Goal: Task Accomplishment & Management: Complete application form

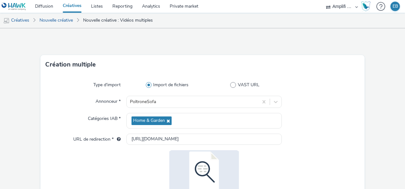
select select "d57a0b46-ef33-4938-977b-e6d07593e41f"
click at [45, 22] on link "Nouvelle créative" at bounding box center [56, 20] width 40 height 15
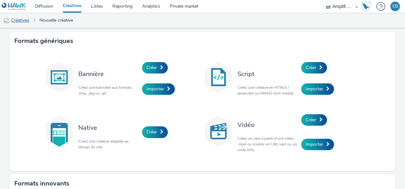
click at [19, 18] on link "Créatives" at bounding box center [16, 20] width 32 height 15
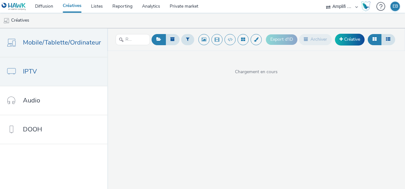
click at [38, 74] on link "IPTV" at bounding box center [53, 71] width 107 height 29
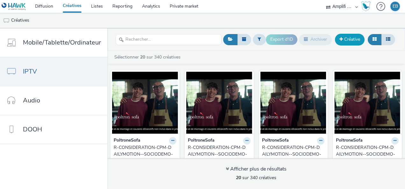
click at [345, 37] on link "Créative" at bounding box center [350, 39] width 30 height 11
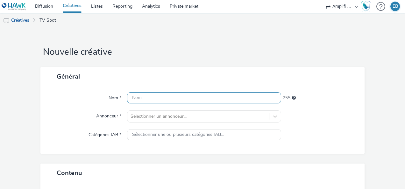
paste input "R-CONSIDERATION-CPM-DAILYMOTION--SOCIODEMO-NA-TRUEVIEWSKIPPABLE-1x1-Multidevice…"
click at [147, 99] on input "R-CONSIDERATION-CPM-DAILYMOTION--SOCIODEMO-NA-TRUEVIEWSKIPPABLE-1x1-Multidevice…" at bounding box center [204, 97] width 154 height 11
paste input "TF1--SOCIODEMO-NA-PREROLL-1x1-TV-15s_W41_V1_V2_$430141713"
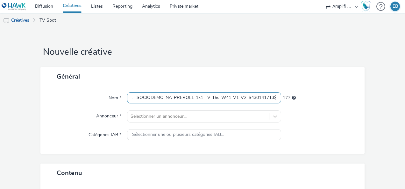
scroll to position [0, 61]
drag, startPoint x: 132, startPoint y: 95, endPoint x: 251, endPoint y: 101, distance: 119.3
click at [251, 101] on input "R-CONSIDERATION-CPM-TF1--SOCIODEMO-NA-PREROLL-1x1-TV-15s_W41_V1_V2_$430141713$" at bounding box center [204, 97] width 154 height 11
click at [210, 95] on input "R-CONSIDERATION-CPM-TF1--SOCIODEMO-NA-PREROLL-1x1-TV-15s_W41_V1_V2_$430141713$" at bounding box center [204, 97] width 154 height 11
click at [229, 97] on input "R-CONSIDERATION-CPM-TF1--SOCIODEMO-NA-PREROLL-1x1-TV-15s_W41_V1_V2_$430141713$" at bounding box center [204, 97] width 154 height 11
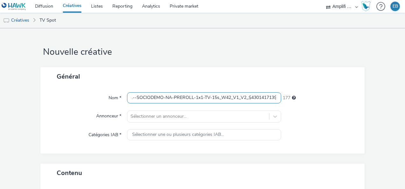
scroll to position [0, 0]
click at [272, 99] on input "R-CONSIDERATION-CPM-TF1--SOCIODEMO-NA-PREROLL-1x1-TV-15s_W42_V1_V2_$430141713$" at bounding box center [204, 97] width 154 height 11
drag, startPoint x: 272, startPoint y: 99, endPoint x: 275, endPoint y: 96, distance: 3.6
click at [277, 98] on input "R-CONSIDERATION-CPM-TF1--SOCIODEMO-NA-PREROLL-1x1-TV-15s_W42_V1_V2_$430141713$" at bounding box center [204, 97] width 154 height 11
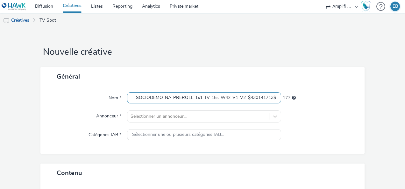
drag, startPoint x: 233, startPoint y: 95, endPoint x: 249, endPoint y: 109, distance: 21.5
click at [233, 95] on input "R-CONSIDERATION-CPM-TF1--SOCIODEMO-NA-PREROLL-1x1-TV-15s_W42_V1_V2_$430141713$" at bounding box center [204, 97] width 154 height 11
click at [243, 97] on input "R-CONSIDERATION-CPM-TF1--SOCIODEMO-NA-PREROLL-1x1-TV-15s_W42_V1_V2_$430141713$" at bounding box center [204, 97] width 154 height 11
drag, startPoint x: 243, startPoint y: 99, endPoint x: 237, endPoint y: 98, distance: 6.5
click at [237, 98] on input "R-CONSIDERATION-CPM-TF1--SOCIODEMO-NA-PREROLL-1x1-TV-15s_W42_V1_V2_$430141713$" at bounding box center [204, 97] width 154 height 11
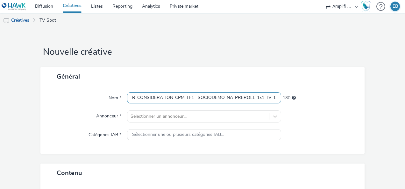
scroll to position [0, 58]
drag, startPoint x: 176, startPoint y: 99, endPoint x: 373, endPoint y: 96, distance: 196.6
click at [243, 97] on input "R-CONSIDERATION-CPM-TF1--SOCIODEMO-NA-PREROLL-1x1-TV-15s_W42_V1_$430141713$" at bounding box center [204, 97] width 154 height 11
click at [244, 98] on input "R-CONSIDERATION-CPM-TF1--SOCIODEMO-NA-PREROLL-1x1-TV-15s_W42_V1_$430141713$" at bounding box center [204, 97] width 154 height 11
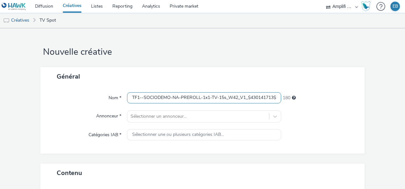
drag, startPoint x: 249, startPoint y: 99, endPoint x: 350, endPoint y: 103, distance: 100.7
click at [350, 103] on div "Nom * R-CONSIDERATION-CPM-TF1--SOCIODEMO-NA-PREROLL-1x1-TV-15s_W42_V1_$43014171…" at bounding box center [203, 97] width 312 height 11
click at [271, 99] on input "R-CONSIDERATION-CPM-TF1--SOCIODEMO-NA-PREROLL-1x1-TV-15s_W42_V1_$430141713$" at bounding box center [204, 97] width 154 height 11
drag, startPoint x: 271, startPoint y: 98, endPoint x: 247, endPoint y: 97, distance: 23.6
click at [247, 97] on input "R-CONSIDERATION-CPM-TF1--SOCIODEMO-NA-PREROLL-1x1-TV-15s_W42_V1_$430141713$" at bounding box center [204, 97] width 154 height 11
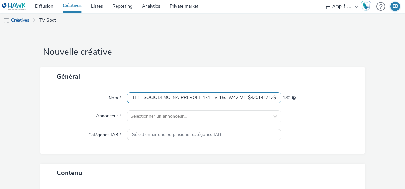
paste input "241785734"
type input "R-CONSIDERATION-CPM-TF1--SOCIODEMO-NA-PREROLL-1x1-TV-15s_W42_V1_$241785734$"
click at [345, 95] on div "180" at bounding box center [319, 96] width 77 height 9
drag, startPoint x: 262, startPoint y: 99, endPoint x: 319, endPoint y: 102, distance: 57.1
click at [319, 102] on div "Nom * R-CONSIDERATION-CPM-TF1--SOCIODEMO-NA-PREROLL-1x1-TV-15s_W42_V1_$24178573…" at bounding box center [203, 97] width 312 height 11
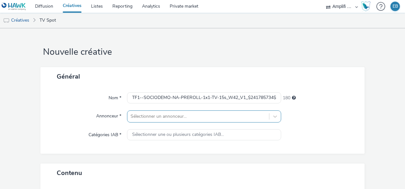
click at [158, 112] on div "Sélectionner un annonceur..." at bounding box center [198, 116] width 142 height 10
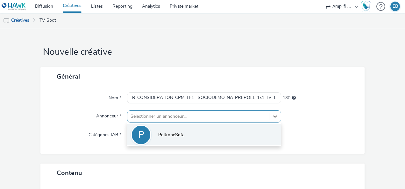
click at [155, 128] on li "P PoltroneSofa" at bounding box center [204, 134] width 154 height 21
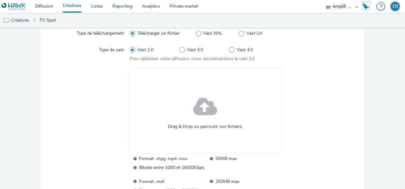
scroll to position [170, 0]
click at [199, 96] on span at bounding box center [205, 107] width 24 height 32
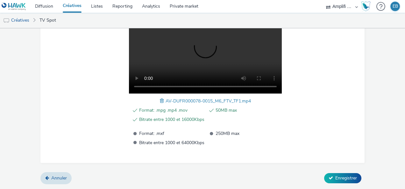
scroll to position [244, 0]
drag, startPoint x: 324, startPoint y: 181, endPoint x: 332, endPoint y: 177, distance: 9.3
click at [324, 180] on button "Enregistrer" at bounding box center [342, 178] width 37 height 10
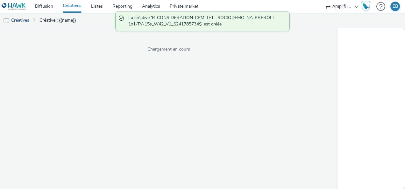
click at [335, 176] on div "Chargement en cours" at bounding box center [169, 108] width 338 height 161
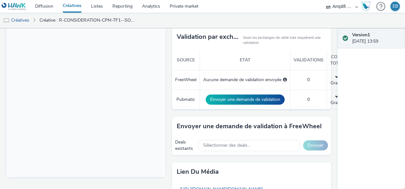
scroll to position [191, 0]
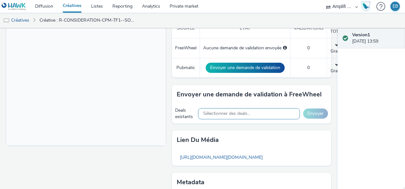
click at [241, 113] on span "Sélectionner des deals..." at bounding box center [226, 113] width 47 height 5
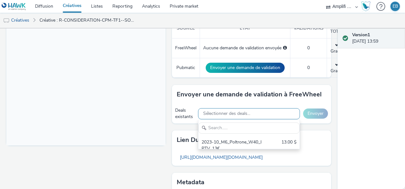
scroll to position [0, 0]
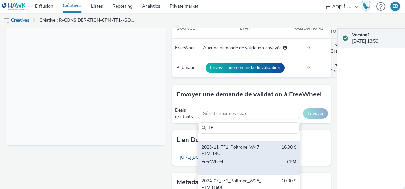
type input "T"
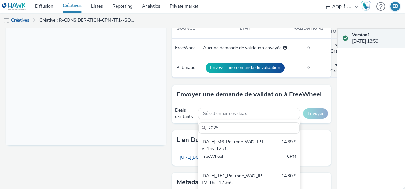
scroll to position [3099, 0]
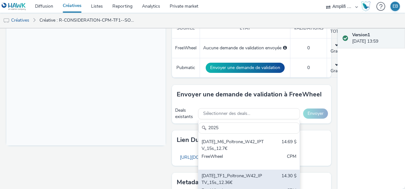
type input "2025"
click at [240, 174] on div "2025-10-13_TF1_Poltrone_W42_IPTV_15s_12.36€" at bounding box center [233, 179] width 62 height 13
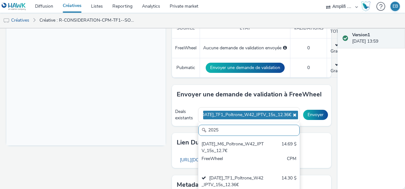
click at [351, 132] on div "Version 1 13 octobre 2025, 13:59" at bounding box center [372, 108] width 68 height 161
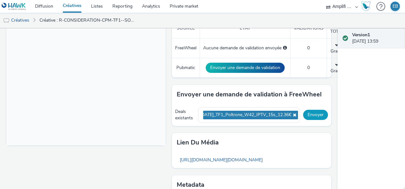
click at [319, 116] on button "Envoyer" at bounding box center [315, 115] width 25 height 10
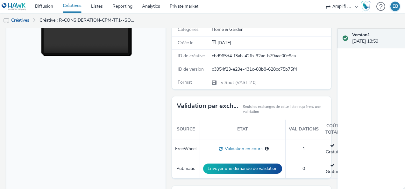
scroll to position [0, 0]
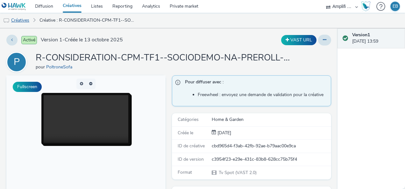
click at [24, 19] on link "Créatives" at bounding box center [16, 20] width 32 height 15
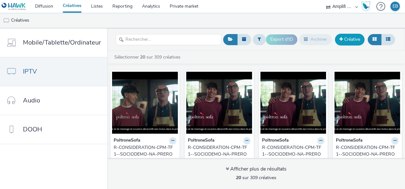
click at [352, 41] on link "Créative" at bounding box center [350, 39] width 30 height 11
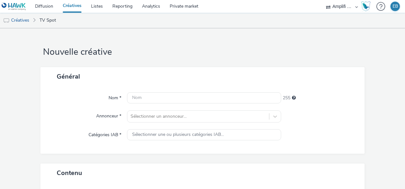
click at [205, 104] on div "Nom * 255 Annonceur * Sélectionner un annonceur... Catégories IAB * Sélectionne…" at bounding box center [202, 120] width 324 height 68
click at [208, 102] on input "text" at bounding box center [204, 97] width 154 height 11
paste input "243009798"
type input "2"
type input "x"
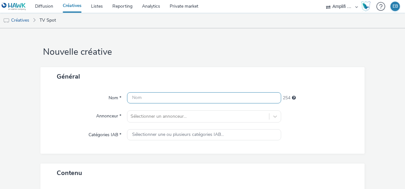
type input "X"
type input "x"
type input "X"
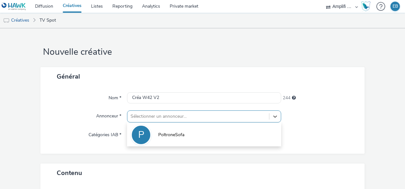
click at [198, 118] on div at bounding box center [198, 117] width 135 height 8
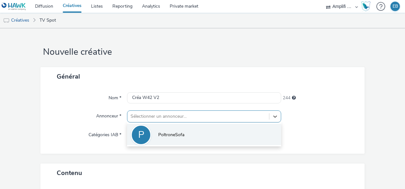
click at [189, 129] on li "P PoltroneSofa" at bounding box center [204, 134] width 154 height 21
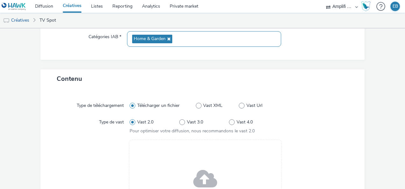
scroll to position [168, 0]
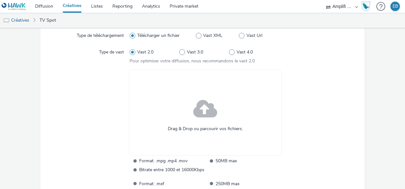
click at [190, 119] on div "Drag & Drop ou parcourir vos fichiers." at bounding box center [205, 113] width 153 height 86
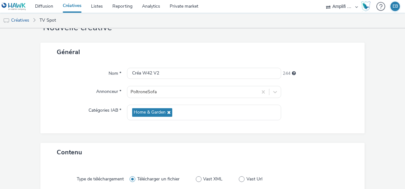
scroll to position [0, 0]
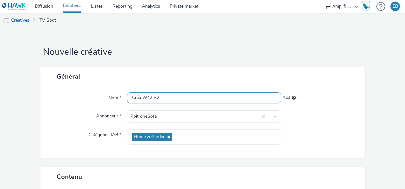
click at [231, 101] on input "Créa W42 V2" at bounding box center [204, 97] width 154 height 11
paste input "R-CONSIDERATION-CPM-TF1--SOCIODEMO-NA-PREROLL-1x1-TV-15s_W42_V2_$243009798$"
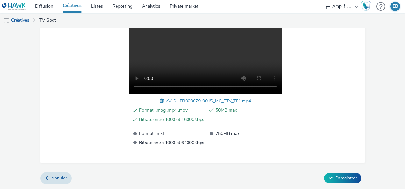
scroll to position [244, 0]
type input "R-CONSIDERATION-CPM-TF1--SOCIODEMO-NA-PREROLL-1x1-TV-15s_W42_V2_$243009798$"
click at [339, 175] on button "Enregistrer" at bounding box center [342, 178] width 37 height 10
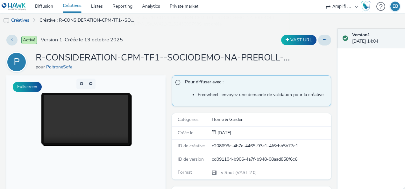
scroll to position [191, 0]
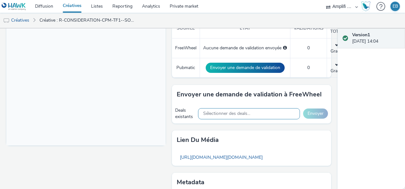
click at [234, 115] on span "Sélectionner des deals..." at bounding box center [226, 113] width 47 height 5
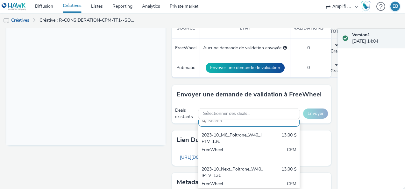
click at [243, 95] on h3 "Envoyer une demande de validation à FreeWheel" at bounding box center [249, 95] width 145 height 10
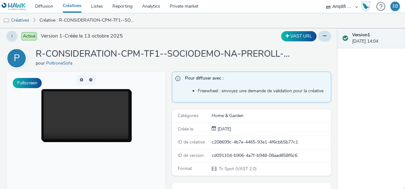
scroll to position [0, 0]
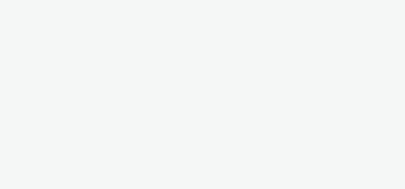
select select "d57a0b46-ef33-4938-977b-e6d07593e41f"
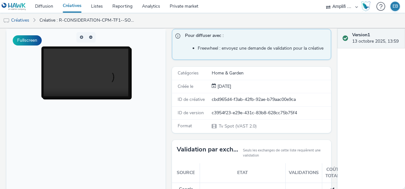
scroll to position [17, 0]
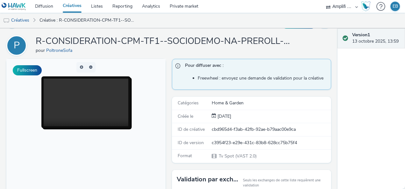
click at [88, 100] on video at bounding box center [106, 110] width 125 height 62
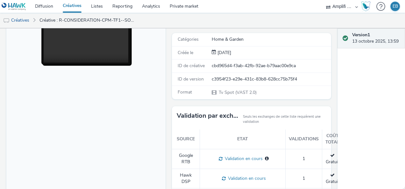
scroll to position [48, 0]
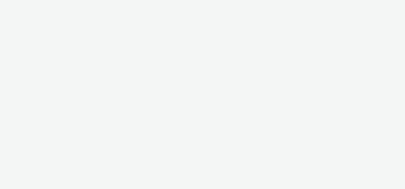
select select "d57a0b46-ef33-4938-977b-e6d07593e41f"
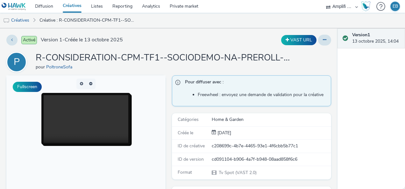
click at [92, 121] on video at bounding box center [106, 126] width 125 height 62
click at [34, 115] on div at bounding box center [85, 119] width 111 height 52
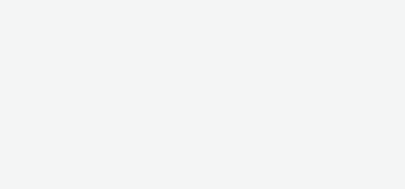
select select "d57a0b46-ef33-4938-977b-e6d07593e41f"
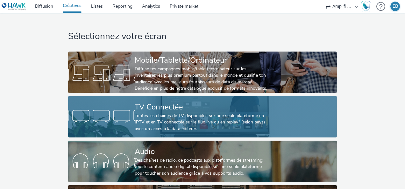
click at [205, 105] on div "TV Connectée" at bounding box center [201, 107] width 133 height 11
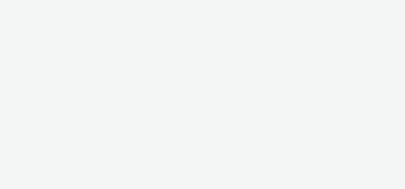
select select "d57a0b46-ef33-4938-977b-e6d07593e41f"
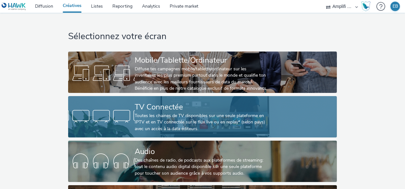
click at [151, 116] on div "Toutes les chaines de TV disponibles sur une seule plateforme en IPTV et en TV …" at bounding box center [201, 122] width 133 height 19
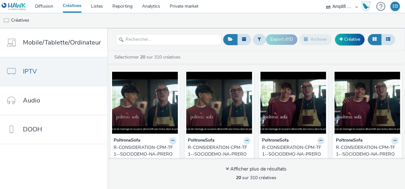
click at [247, 139] on button at bounding box center [246, 140] width 7 height 7
click at [233, 149] on link "Modifier" at bounding box center [227, 152] width 48 height 13
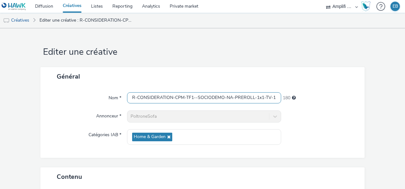
scroll to position [0, 58]
drag, startPoint x: 204, startPoint y: 97, endPoint x: 302, endPoint y: 106, distance: 99.2
click at [302, 106] on div "Nom * R-CONSIDERATION-CPM-TF1--SOCIODEMO-NA-PREROLL-1x1-TV-15s_W42_V1_$24178573…" at bounding box center [202, 122] width 324 height 72
click at [202, 99] on input "R-CONSIDERATION-CPM-TF1--SOCIODEMO-NA-PREROLL-1x1-TV-15s_W42_V1_$241785734$" at bounding box center [204, 97] width 154 height 11
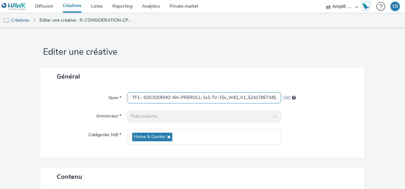
click at [202, 99] on input "R-CONSIDERATION-CPM-TF1--SOCIODEMO-NA-PREROLL-1x1-TV-15s_W42_V1_$241785734$" at bounding box center [204, 97] width 154 height 11
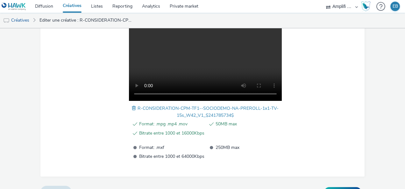
scroll to position [250, 0]
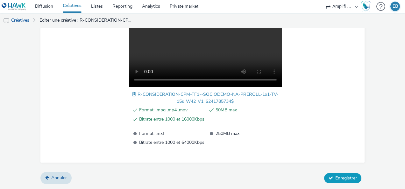
type input "IPTV W42 V1"
click at [352, 180] on span "Enregistrer" at bounding box center [346, 178] width 22 height 6
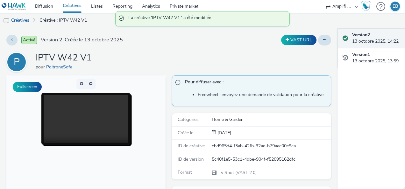
click at [23, 25] on link "Créatives" at bounding box center [16, 20] width 32 height 15
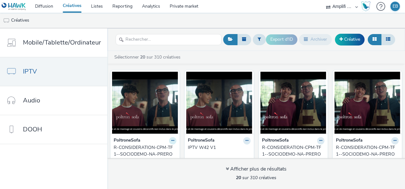
click at [171, 139] on icon at bounding box center [172, 141] width 3 height 4
click at [154, 149] on link "Modifier" at bounding box center [153, 152] width 48 height 13
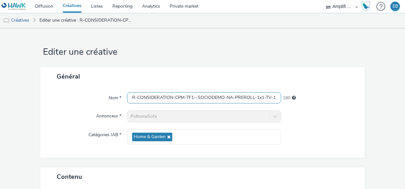
scroll to position [0, 58]
drag, startPoint x: 178, startPoint y: 99, endPoint x: 354, endPoint y: 101, distance: 175.9
click at [354, 101] on div "Nom * R-CONSIDERATION-CPM-TF1--SOCIODEMO-NA-PREROLL-1x1-TV-15s_W42_V2_$24300979…" at bounding box center [203, 97] width 312 height 11
click at [194, 96] on input "R-CONSIDERATION-CPM-TF1--SOCIODEMO-NA-PREROLL-1x1-TV-15s_W42_V2_$243009798$" at bounding box center [204, 97] width 154 height 11
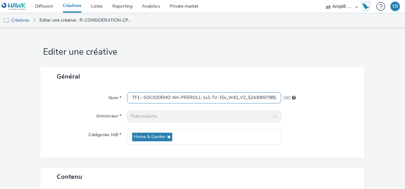
click at [194, 96] on input "R-CONSIDERATION-CPM-TF1--SOCIODEMO-NA-PREROLL-1x1-TV-15s_W42_V2_$243009798$" at bounding box center [204, 97] width 154 height 11
type input "IPTV W42 V2"
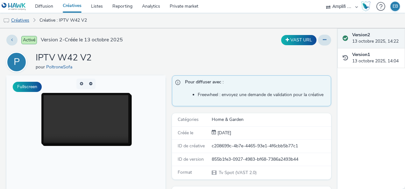
click at [24, 21] on link "Créatives" at bounding box center [16, 20] width 32 height 15
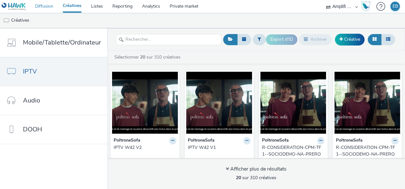
click at [48, 5] on link "Diffusion" at bounding box center [44, 6] width 28 height 13
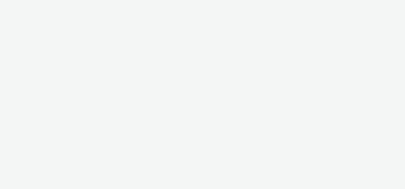
select select "d57a0b46-ef33-4938-977b-e6d07593e41f"
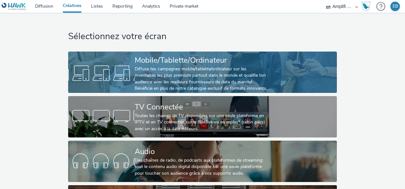
click at [165, 87] on div "Diffuse tes campagnes mobile/tablette/ordinateur sur les inventaires les plus p…" at bounding box center [201, 79] width 133 height 26
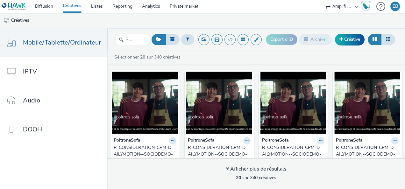
click at [155, 146] on div "R-CONSIDERATION-CPM-DAILYMOTION--SOCIODEMO-NA-TRUEVIEWSKIPPABLE-1x1-Multidevice…" at bounding box center [144, 154] width 60 height 19
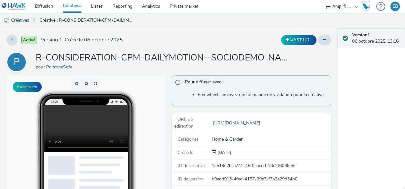
click at [286, 59] on h1 "R-CONSIDERATION-CPM-DAILYMOTION--SOCIODEMO-NA-TRUEVIEWSKIPPABLE-1x1-Multidevice…" at bounding box center [163, 58] width 255 height 12
click at [323, 39] on icon at bounding box center [325, 40] width 4 height 4
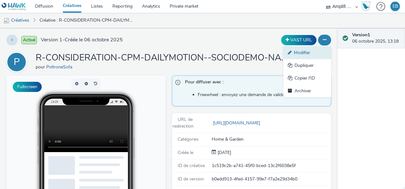
click at [316, 52] on link "Modifier" at bounding box center [308, 53] width 48 height 13
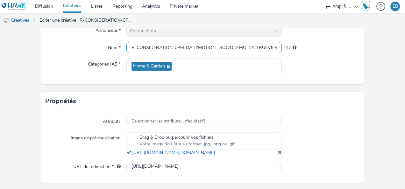
scroll to position [0, 139]
drag, startPoint x: 167, startPoint y: 47, endPoint x: 405, endPoint y: 56, distance: 238.1
click at [405, 56] on div "Editer une créative Contenu Type de téléchargement Télécharger un fichier Vast …" at bounding box center [202, 108] width 405 height 161
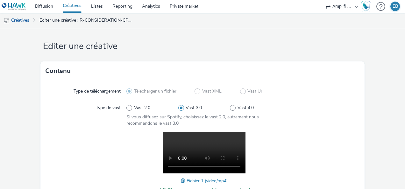
scroll to position [0, 0]
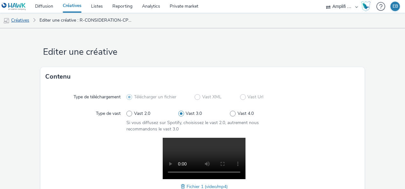
click at [23, 25] on link "Créatives" at bounding box center [16, 20] width 32 height 15
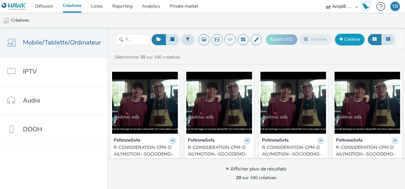
click at [359, 40] on link "Créative" at bounding box center [350, 39] width 30 height 11
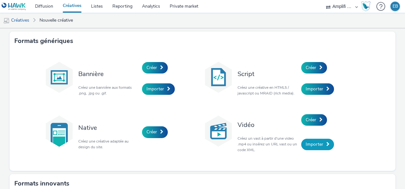
click at [312, 147] on link "Importer" at bounding box center [317, 144] width 33 height 11
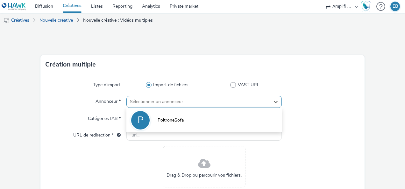
click at [170, 102] on div at bounding box center [198, 102] width 137 height 8
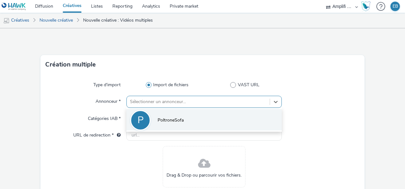
click at [171, 120] on span "PoltroneSofa" at bounding box center [171, 120] width 26 height 6
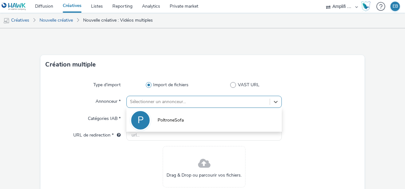
type input "http://poltronesofa.com"
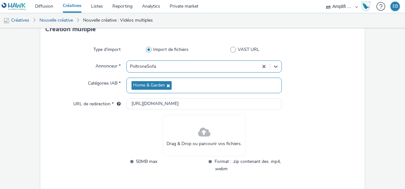
scroll to position [61, 0]
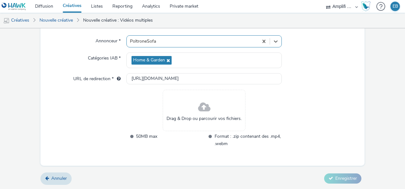
click at [198, 113] on span at bounding box center [204, 107] width 12 height 17
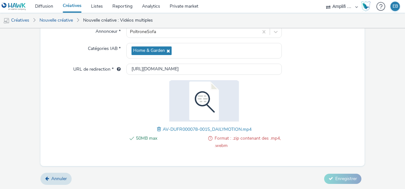
scroll to position [0, 0]
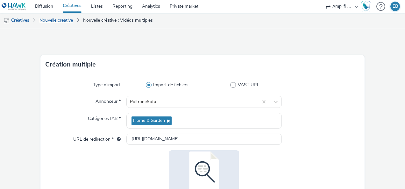
click at [57, 23] on link "Nouvelle créative" at bounding box center [56, 20] width 40 height 15
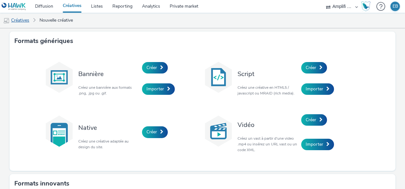
click at [21, 19] on link "Créatives" at bounding box center [16, 20] width 32 height 15
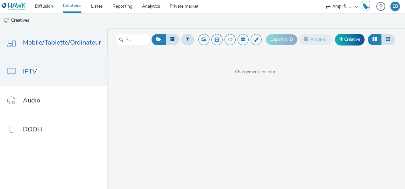
click at [45, 75] on link "IPTV" at bounding box center [53, 71] width 107 height 29
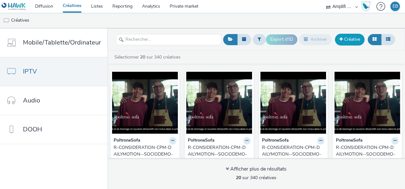
click at [347, 41] on link "Créative" at bounding box center [350, 39] width 30 height 11
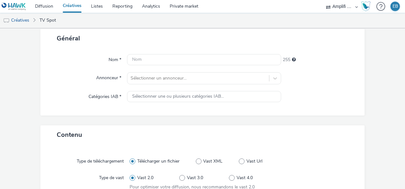
scroll to position [7, 0]
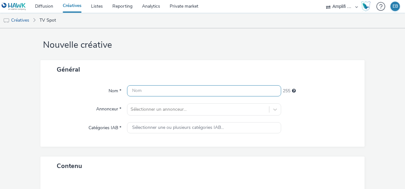
click at [188, 91] on input "text" at bounding box center [204, 90] width 154 height 11
type input "I"
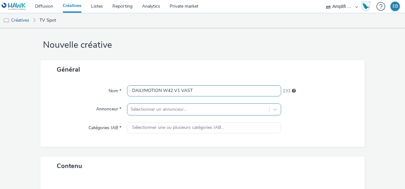
type input "DAILYMOTION W42 V1 VAST"
click at [202, 113] on div at bounding box center [198, 110] width 135 height 8
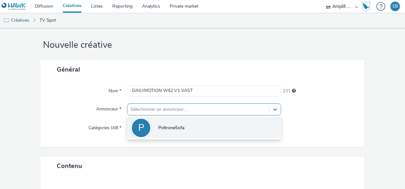
click at [194, 127] on li "P PoltroneSofa" at bounding box center [204, 127] width 154 height 21
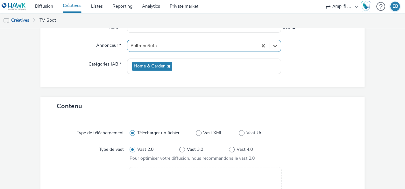
scroll to position [134, 0]
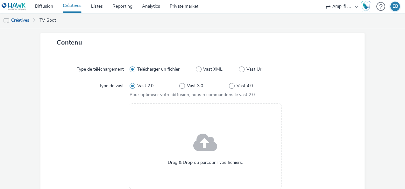
click at [241, 68] on label "Vast Url" at bounding box center [259, 69] width 40 height 6
click at [241, 68] on input "Vast Url" at bounding box center [241, 69] width 4 height 4
radio input "false"
radio input "true"
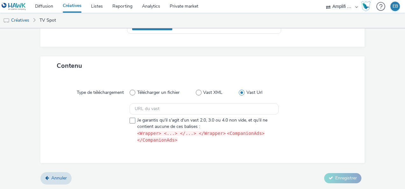
scroll to position [110, 0]
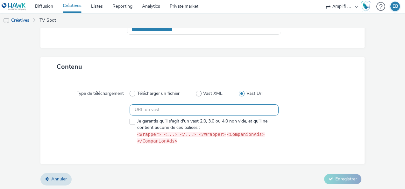
click at [190, 111] on input "text" at bounding box center [204, 109] width 149 height 11
paste input "https://videos-pub.ftv-publicite.fr/media/creations/69900/51723/dan_poltrone_v1…"
type input "https://videos-pub.ftv-publicite.fr/media/creations/69900/51723/dan_poltrone_v1…"
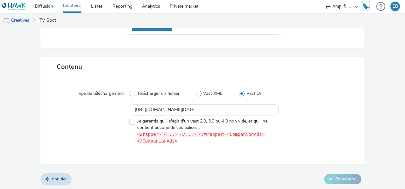
click at [182, 120] on span "Je garantis qu'il s'agit d'un vast 2.0, 3.0 ou 4.0 non vide, et qu'il ne contie…" at bounding box center [206, 131] width 138 height 27
checkbox input "true"
click at [329, 179] on button "Enregistrer" at bounding box center [342, 179] width 37 height 10
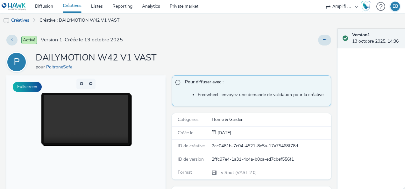
click at [27, 21] on link "Créatives" at bounding box center [16, 20] width 32 height 15
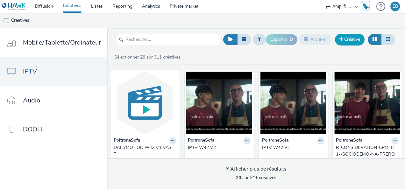
click at [342, 39] on span at bounding box center [342, 39] width 4 height 4
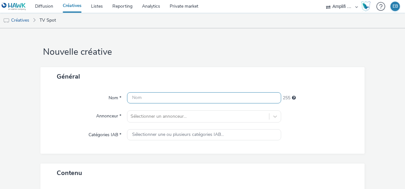
click at [145, 96] on input "text" at bounding box center [204, 97] width 154 height 11
type input "d"
type input "DAILYMOTION W42 V2 VAST"
click at [147, 107] on div "Nom * DAILYMOTION W42 V2 VAST 232 Annonceur * Sélectionner un annonceur... Caté…" at bounding box center [202, 120] width 324 height 68
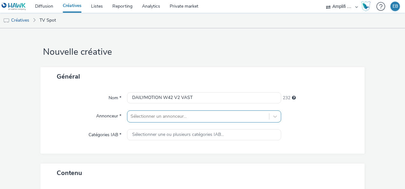
click at [149, 114] on div at bounding box center [198, 117] width 135 height 8
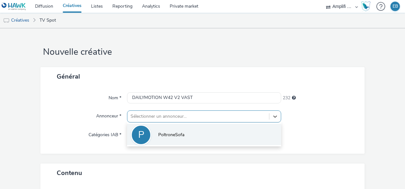
click at [146, 136] on div "P" at bounding box center [141, 135] width 20 height 20
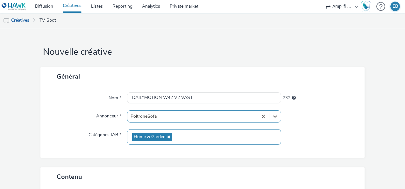
click at [147, 135] on span "Home & Garden" at bounding box center [150, 136] width 32 height 5
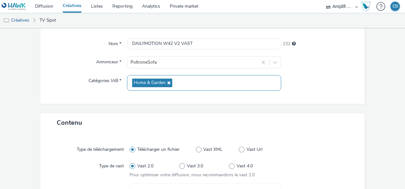
scroll to position [127, 0]
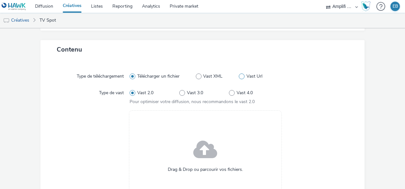
click at [247, 78] on span "Vast Url" at bounding box center [255, 76] width 16 height 6
click at [243, 78] on input "Vast Url" at bounding box center [241, 76] width 4 height 4
radio input "false"
radio input "true"
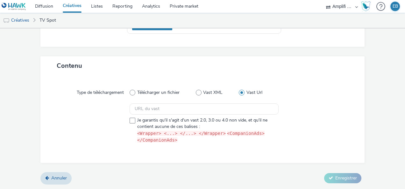
scroll to position [110, 0]
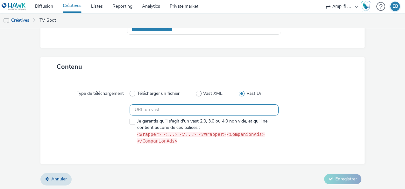
click at [200, 104] on input "text" at bounding box center [204, 109] width 149 height 11
paste input "https://videos-pub.ftv-publicite.fr/media/creations/69900/51725/dan_poltrone_v2…"
type input "https://videos-pub.ftv-publicite.fr/media/creations/69900/51725/dan_poltrone_v2…"
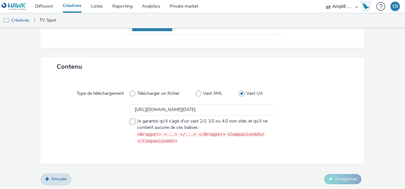
click at [147, 117] on div "https://videos-pub.ftv-publicite.fr/media/creations/69900/51725/dan_poltrone_v2…" at bounding box center [204, 124] width 149 height 40
click at [149, 123] on span "Je garantis qu'il s'agit d'un vast 2.0, 3.0 ou 4.0 non vide, et qu'il ne contie…" at bounding box center [206, 131] width 138 height 27
checkbox input "true"
click at [325, 174] on button "Enregistrer" at bounding box center [342, 179] width 37 height 10
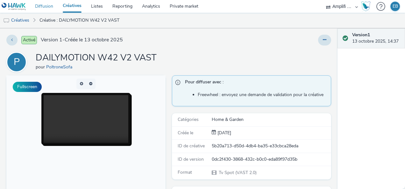
click at [52, 5] on link "Diffusion" at bounding box center [44, 6] width 28 height 13
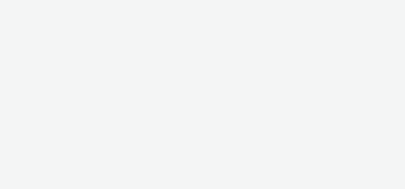
select select "d57a0b46-ef33-4938-977b-e6d07593e41f"
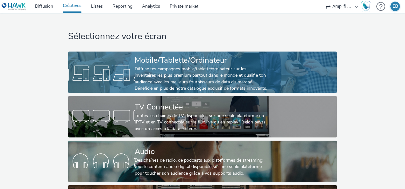
click at [99, 75] on div at bounding box center [101, 73] width 67 height 20
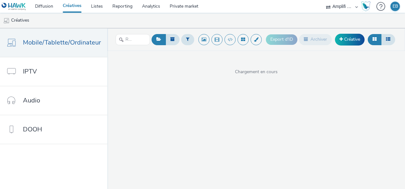
click at [308, 101] on div "Export d'ID Archiver Créative Chargement en cours" at bounding box center [256, 108] width 298 height 161
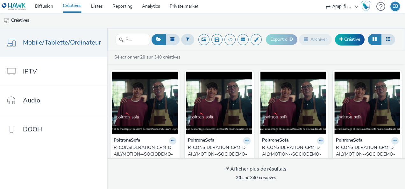
click at [216, 150] on div "R-CONSIDERATION-CPM-DAILYMOTION--SOCIODEMO-NA-TRUEVIEWSKIPPABLE-1x1-Multidevice…" at bounding box center [218, 154] width 60 height 19
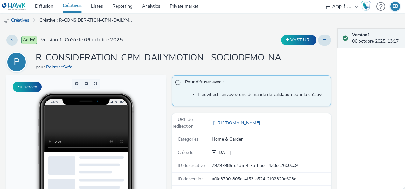
click at [23, 19] on link "Créatives" at bounding box center [16, 20] width 32 height 15
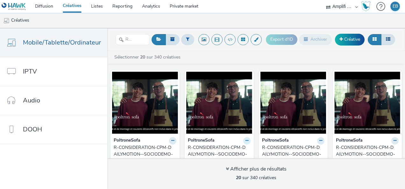
click at [245, 140] on button at bounding box center [246, 140] width 7 height 7
click at [206, 142] on strong "PoltroneSofa" at bounding box center [201, 140] width 27 height 7
drag, startPoint x: 206, startPoint y: 142, endPoint x: 198, endPoint y: 141, distance: 8.3
click at [198, 141] on strong "PoltroneSofa" at bounding box center [201, 140] width 27 height 7
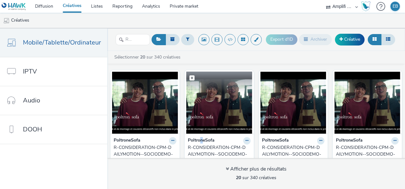
drag, startPoint x: 198, startPoint y: 141, endPoint x: 193, endPoint y: 120, distance: 21.6
click at [193, 120] on img at bounding box center [219, 103] width 66 height 62
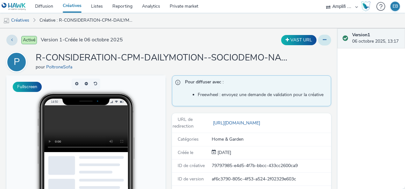
click at [323, 40] on icon at bounding box center [325, 40] width 4 height 4
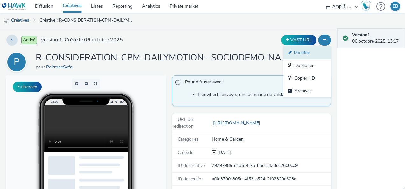
click at [320, 51] on link "Modifier" at bounding box center [308, 53] width 48 height 13
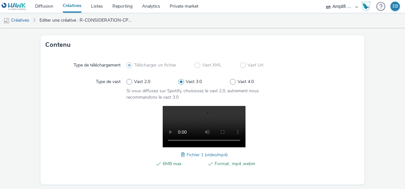
scroll to position [223, 0]
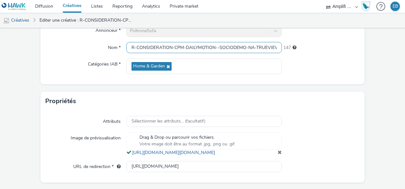
click at [185, 47] on input "R-CONSIDERATION-CPM-DAILYMOTION--SOCIODEMO-NA-TRUEVIEWSKIPPABLE-1x1-Multidevice…" at bounding box center [203, 47] width 155 height 11
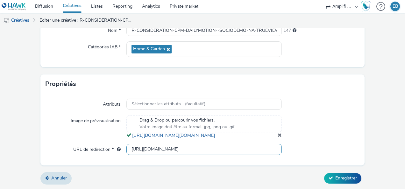
scroll to position [0, 355]
drag, startPoint x: 211, startPoint y: 148, endPoint x: 300, endPoint y: 145, distance: 89.6
click at [300, 145] on div "URL de redirection * https://www.poltronesofa.com/fr-FR/nos-magasins?utm_source…" at bounding box center [203, 149] width 314 height 11
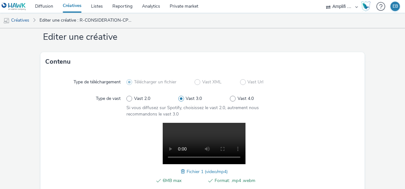
scroll to position [0, 0]
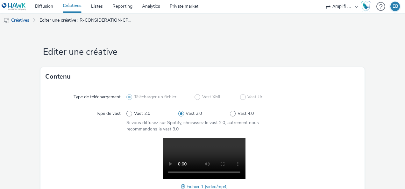
click at [22, 17] on link "Créatives" at bounding box center [16, 20] width 32 height 15
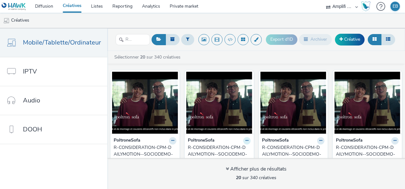
click at [247, 140] on button at bounding box center [246, 140] width 7 height 7
click at [238, 150] on link "Modifier" at bounding box center [227, 152] width 48 height 13
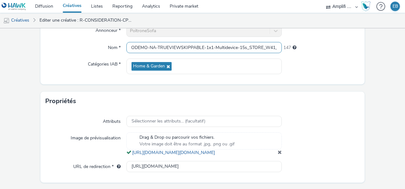
scroll to position [0, 139]
drag, startPoint x: 226, startPoint y: 49, endPoint x: 337, endPoint y: 50, distance: 111.8
click at [337, 50] on div "Nom * R-CONSIDERATION-CPM-DAILYMOTION--SOCIODEMO-NA-TRUEVIEWSKIPPABLE-1x1-Multi…" at bounding box center [203, 47] width 314 height 11
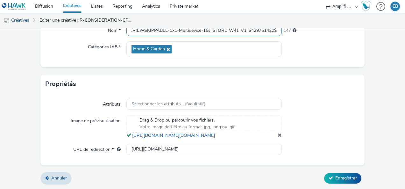
scroll to position [259, 0]
click at [176, 133] on link "https://tabmo-cdn.s3.eu-west-1.amazonaws.com/hawk.tabmo.io/organizations/7e5d39…" at bounding box center [174, 136] width 85 height 6
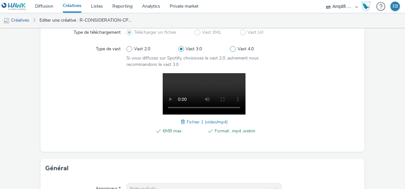
scroll to position [32, 0]
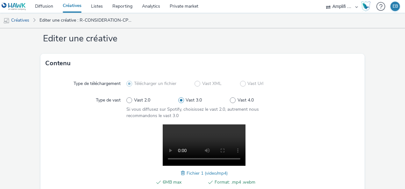
scroll to position [0, 0]
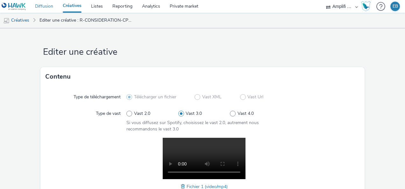
click at [50, 6] on link "Diffusion" at bounding box center [44, 6] width 28 height 13
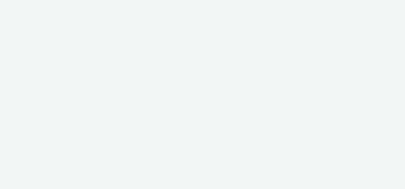
select select "d57a0b46-ef33-4938-977b-e6d07593e41f"
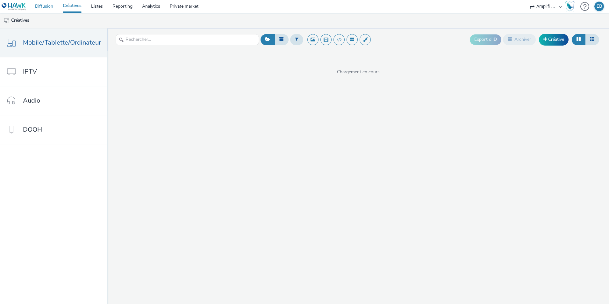
click at [46, 4] on link "Diffusion" at bounding box center [44, 6] width 28 height 13
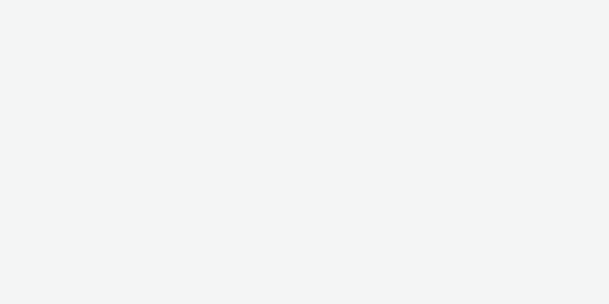
select select "d57a0b46-ef33-4938-977b-e6d07593e41f"
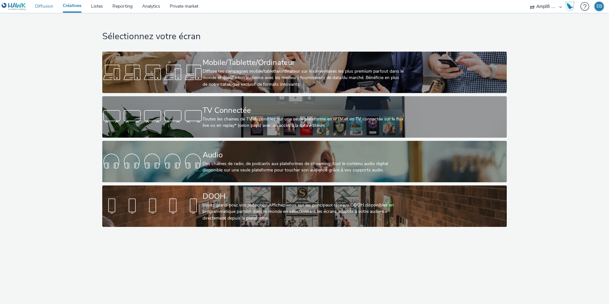
click at [53, 11] on link "Diffusion" at bounding box center [44, 6] width 28 height 13
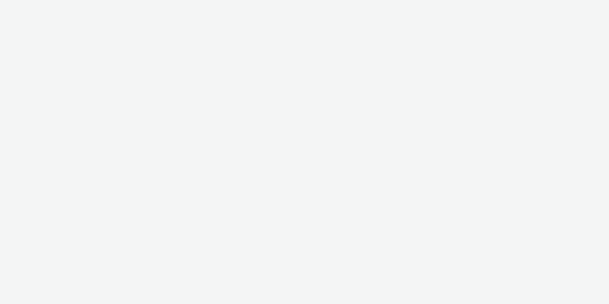
select select "d57a0b46-ef33-4938-977b-e6d07593e41f"
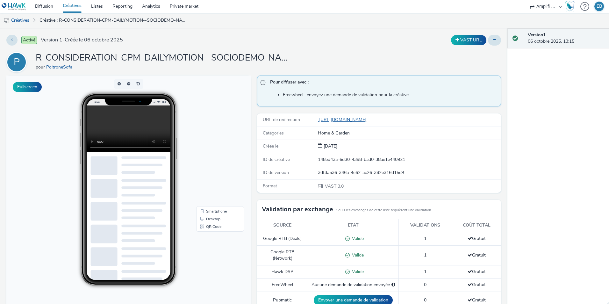
click at [368, 122] on link "[URL][DOMAIN_NAME]" at bounding box center [343, 120] width 51 height 6
click at [26, 20] on link "Créatives" at bounding box center [16, 20] width 32 height 15
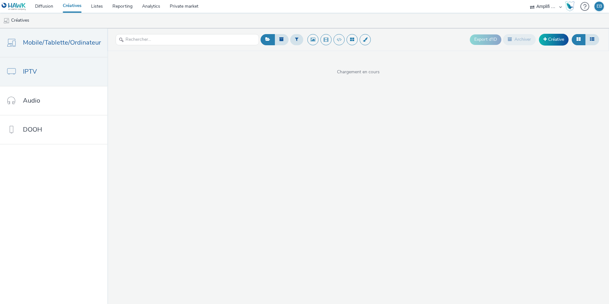
click at [88, 68] on link "IPTV" at bounding box center [53, 71] width 107 height 29
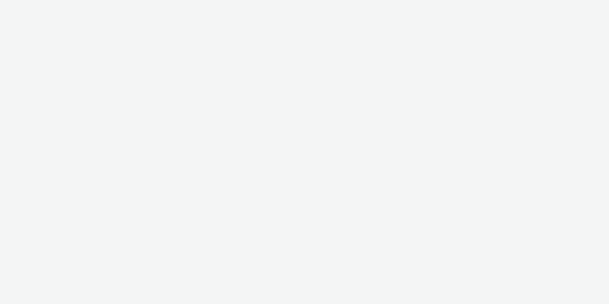
select select "d57a0b46-ef33-4938-977b-e6d07593e41f"
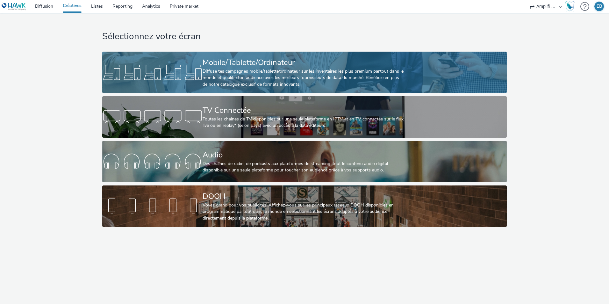
click at [250, 73] on div "Diffuse tes campagnes mobile/tablette/ordinateur sur les inventaires les plus p…" at bounding box center [303, 77] width 201 height 19
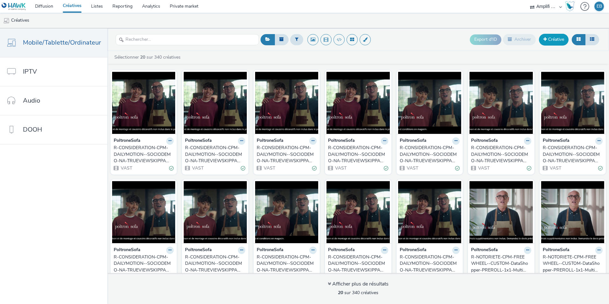
click at [555, 34] on link "Créative" at bounding box center [554, 39] width 30 height 11
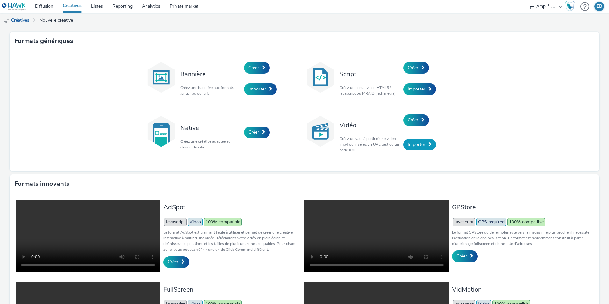
click at [413, 144] on span "Importer" at bounding box center [417, 144] width 18 height 6
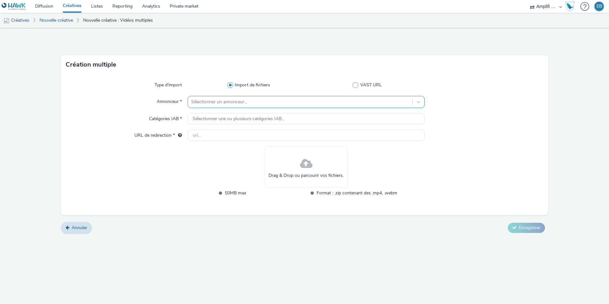
click at [260, 102] on div at bounding box center [300, 102] width 218 height 8
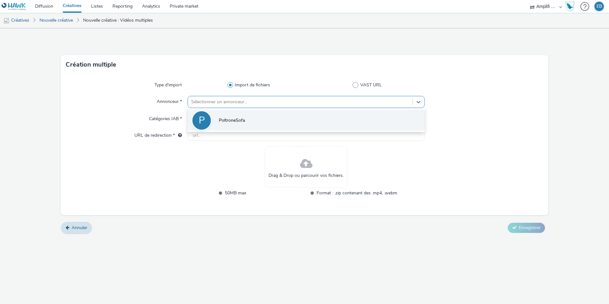
click at [248, 119] on li "P PoltroneSofa" at bounding box center [306, 119] width 237 height 21
type input "[URL][DOMAIN_NAME]"
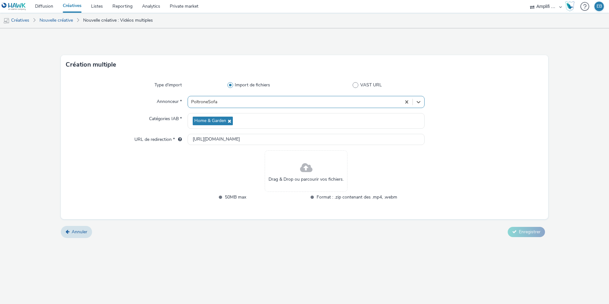
click at [283, 169] on div "Drag & Drop ou parcourir vos fichiers." at bounding box center [306, 170] width 83 height 41
click at [350, 84] on label "VAST URL" at bounding box center [368, 85] width 111 height 6
click at [367, 84] on input "VAST URL" at bounding box center [369, 85] width 4 height 4
radio input "false"
radio input "true"
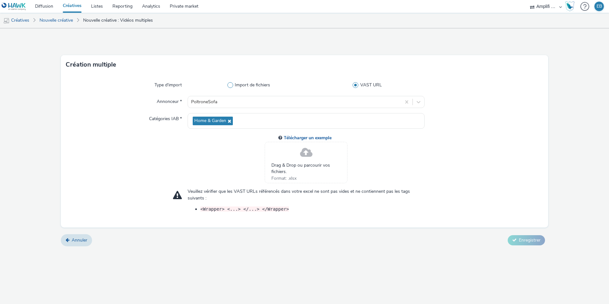
click at [243, 88] on span "Import de fichiers" at bounding box center [252, 85] width 35 height 6
radio input "true"
radio input "false"
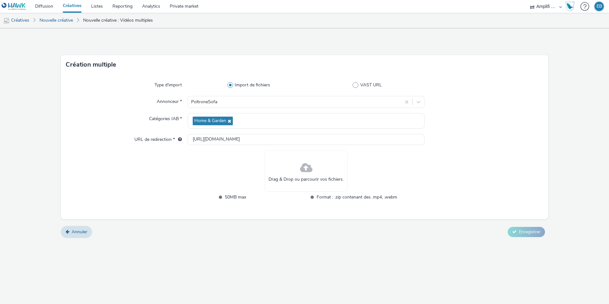
click at [290, 164] on div "Drag & Drop ou parcourir vos fichiers." at bounding box center [306, 170] width 83 height 41
click at [19, 20] on link "Créatives" at bounding box center [16, 20] width 32 height 15
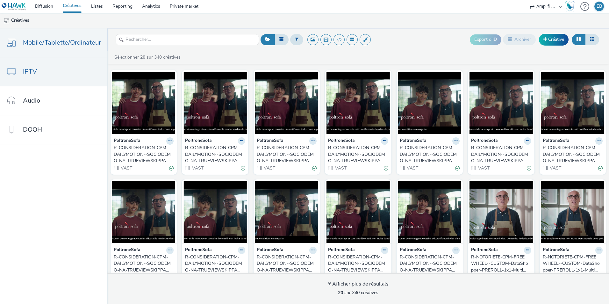
click at [68, 79] on link "IPTV" at bounding box center [53, 71] width 107 height 29
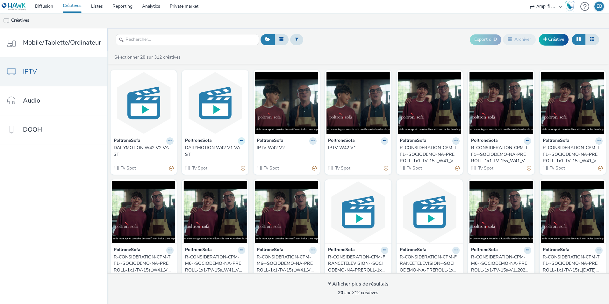
click at [241, 139] on button at bounding box center [241, 140] width 7 height 7
click at [234, 185] on link "Archiver" at bounding box center [221, 190] width 48 height 13
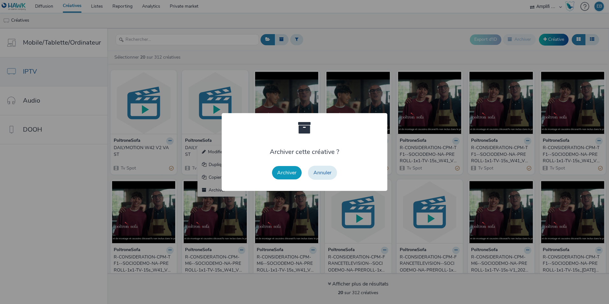
click at [280, 167] on button "Archiver" at bounding box center [287, 172] width 30 height 13
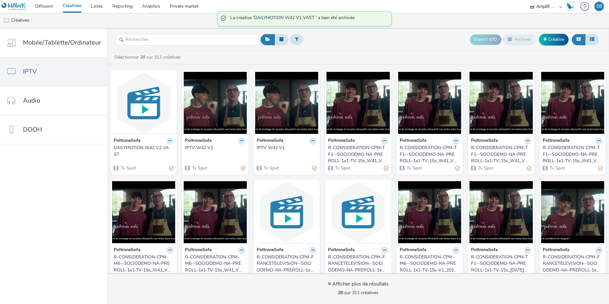
click at [170, 142] on button at bounding box center [169, 140] width 7 height 7
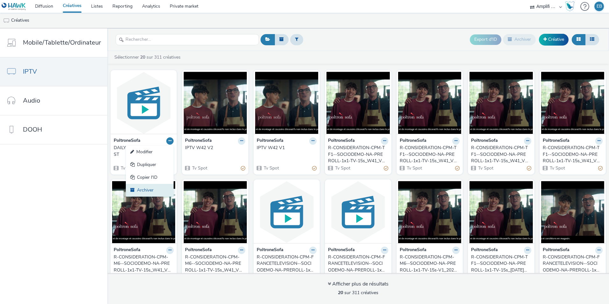
click at [155, 187] on link "Archiver" at bounding box center [150, 190] width 48 height 13
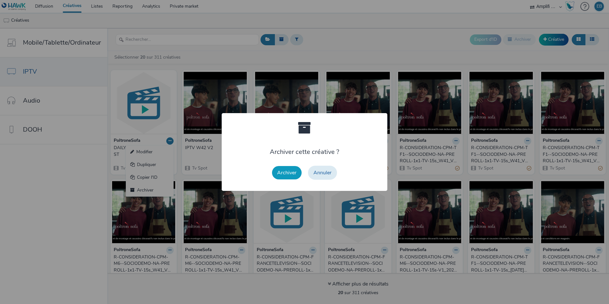
click at [290, 176] on button "Archiver" at bounding box center [287, 172] width 30 height 13
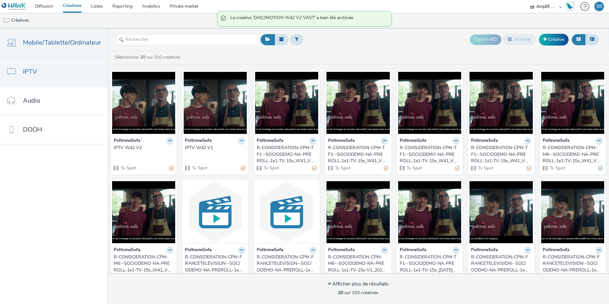
click at [80, 47] on link "Mobile/Tablette/Ordinateur" at bounding box center [53, 42] width 107 height 29
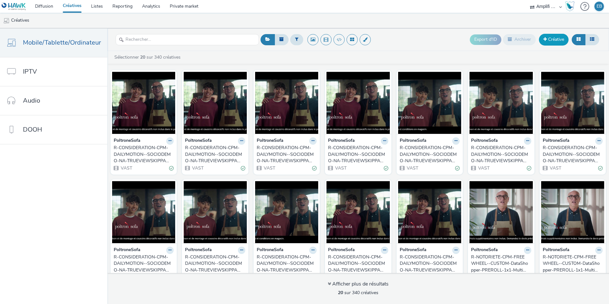
click at [543, 36] on link "Créative" at bounding box center [554, 39] width 30 height 11
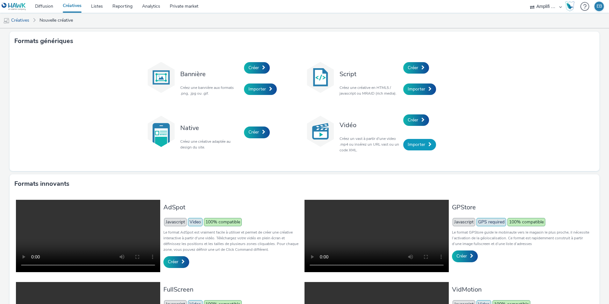
click at [414, 147] on span "Importer" at bounding box center [417, 144] width 18 height 6
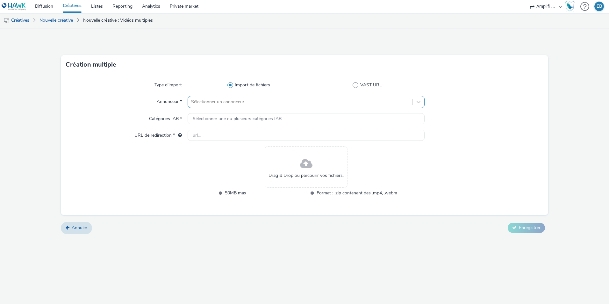
click at [300, 104] on div at bounding box center [300, 102] width 218 height 8
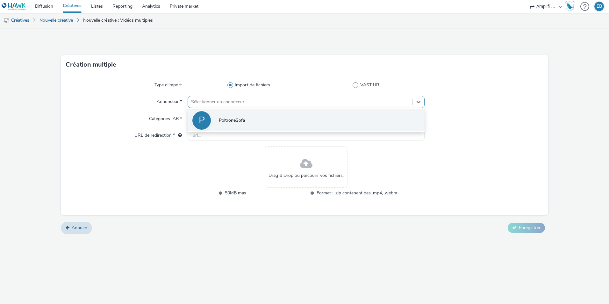
click at [297, 112] on li "P PoltroneSofa" at bounding box center [306, 119] width 237 height 21
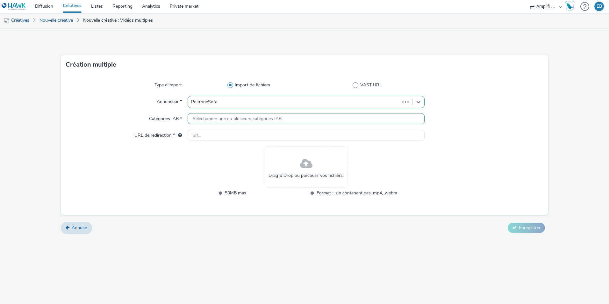
type input "http://poltronesofa.com"
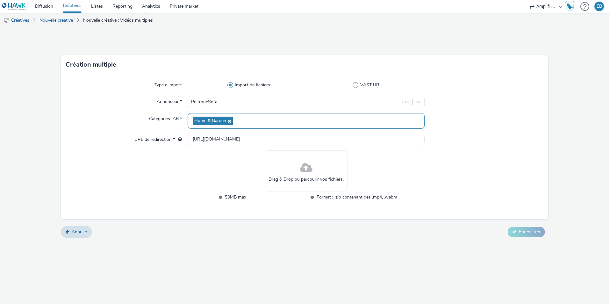
click at [295, 119] on div "Home & Garden" at bounding box center [306, 121] width 237 height 16
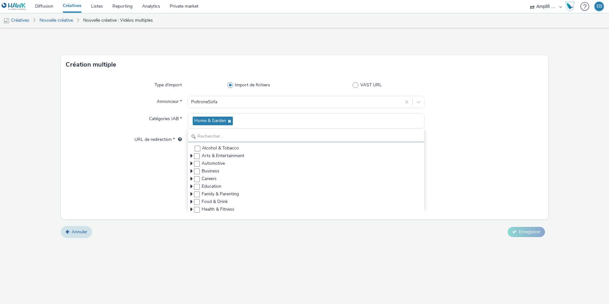
click at [413, 136] on input "text" at bounding box center [306, 136] width 236 height 11
click at [458, 133] on div "Type d'import Import de fichiers VAST URL Annonceur * PoltroneSofa Catégories I…" at bounding box center [304, 146] width 487 height 145
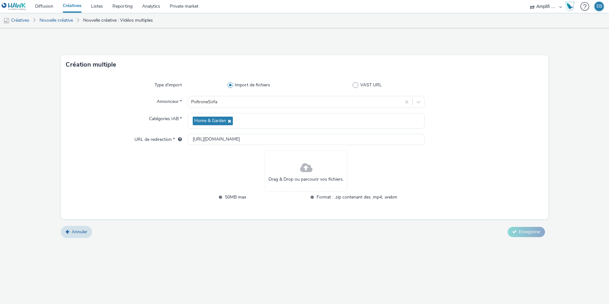
click at [308, 170] on span at bounding box center [306, 168] width 12 height 17
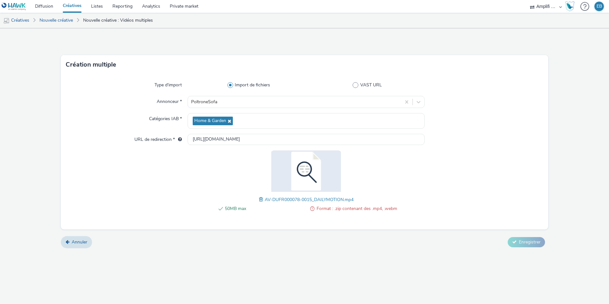
click at [364, 91] on div "Type d'import Import de fichiers VAST URL Annonceur * PoltroneSofa Catégories I…" at bounding box center [304, 151] width 487 height 155
click at [364, 88] on span "VAST URL" at bounding box center [371, 85] width 22 height 6
click at [367, 87] on input "VAST URL" at bounding box center [369, 85] width 4 height 4
radio input "false"
radio input "true"
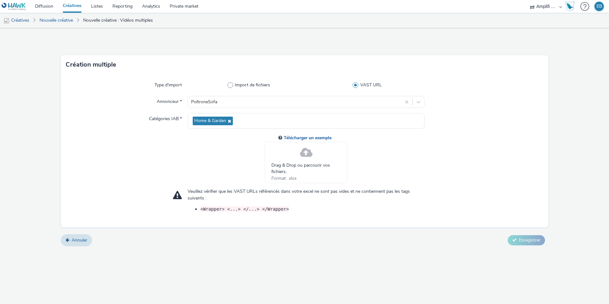
click at [314, 157] on icon at bounding box center [306, 152] width 19 height 18
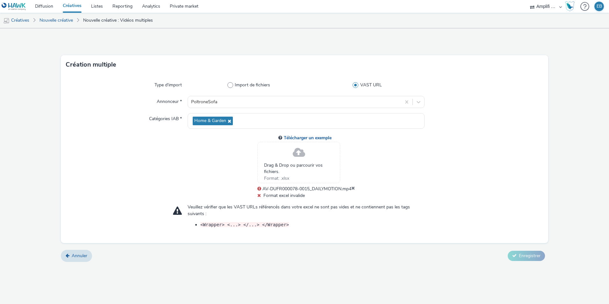
click at [276, 159] on div "Drag & Drop ou parcourir vos fichiers. Format: .xlsx" at bounding box center [298, 162] width 83 height 41
click at [247, 89] on div "Import de fichiers VAST URL" at bounding box center [306, 84] width 237 height 11
click at [245, 85] on span "Import de fichiers" at bounding box center [252, 85] width 35 height 6
click at [248, 85] on input "Import de fichiers" at bounding box center [250, 85] width 4 height 4
radio input "true"
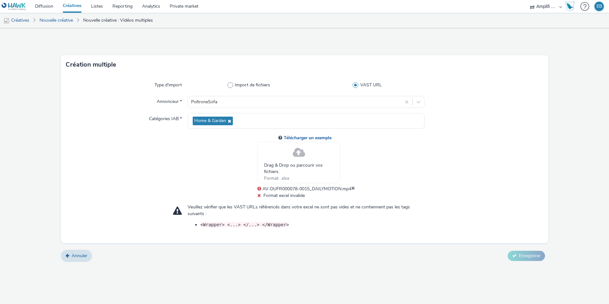
radio input "false"
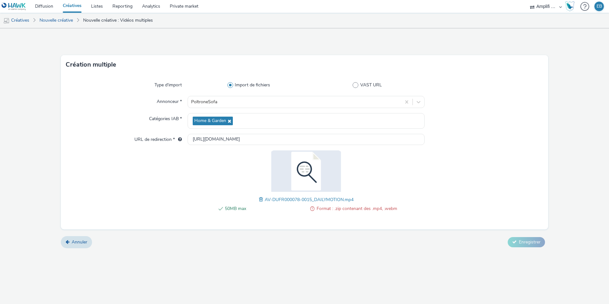
click at [373, 215] on div "50MB max Format : .zip contenant des .mp4, .webm" at bounding box center [306, 212] width 182 height 14
click at [276, 200] on span "AV-DUFR000078-0015_DAILYMOTION.mp4" at bounding box center [309, 200] width 89 height 6
click at [261, 197] on span at bounding box center [262, 199] width 6 height 7
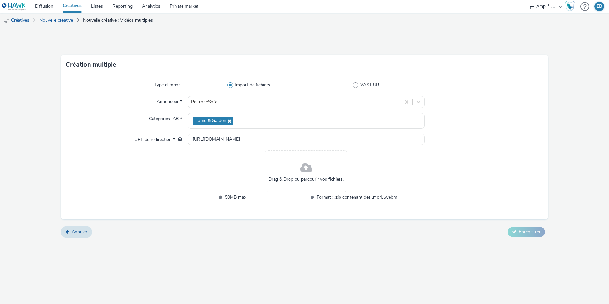
click at [312, 197] on span at bounding box center [312, 196] width 4 height 7
click at [286, 162] on div "Drag & Drop ou parcourir vos fichiers." at bounding box center [306, 170] width 83 height 41
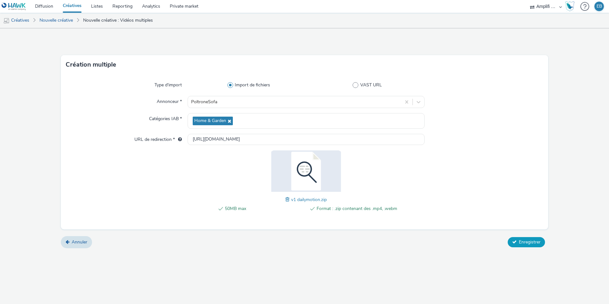
click at [536, 241] on span "Enregistrer" at bounding box center [530, 242] width 22 height 6
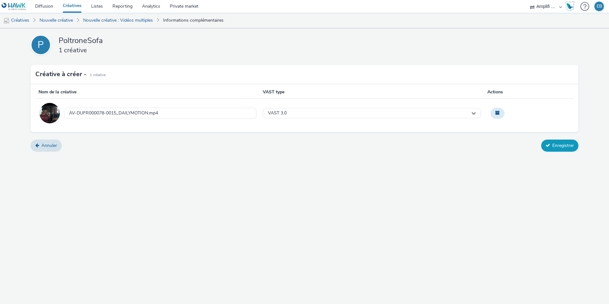
click at [552, 142] on button "Enregistrer" at bounding box center [559, 146] width 37 height 12
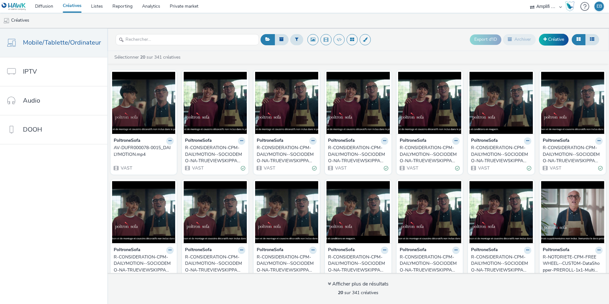
drag, startPoint x: 219, startPoint y: 142, endPoint x: 206, endPoint y: 151, distance: 15.2
click at [238, 143] on button at bounding box center [241, 140] width 7 height 7
click at [233, 149] on link "Modifier" at bounding box center [221, 152] width 48 height 13
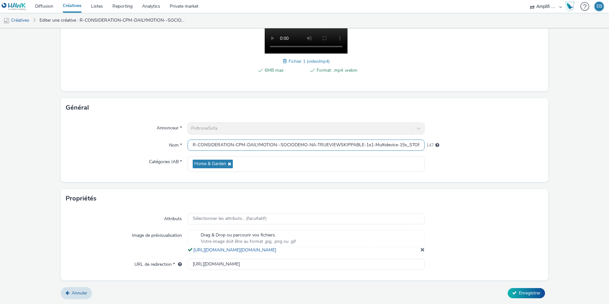
scroll to position [0, 58]
drag, startPoint x: 298, startPoint y: 140, endPoint x: 512, endPoint y: 141, distance: 213.7
click at [512, 141] on div "Nom * R-CONSIDERATION-CPM-DAILYMOTION--SOCIODEMO-NA-TRUEVIEWSKIPPABLE-1x1-Multi…" at bounding box center [304, 145] width 477 height 11
click at [26, 18] on link "Créatives" at bounding box center [16, 20] width 32 height 15
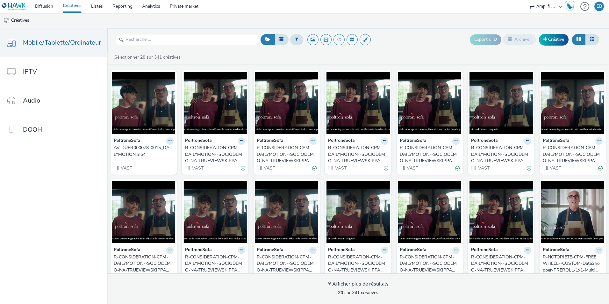
click at [312, 142] on icon at bounding box center [313, 141] width 3 height 4
click at [308, 147] on link "Modifier" at bounding box center [293, 152] width 48 height 13
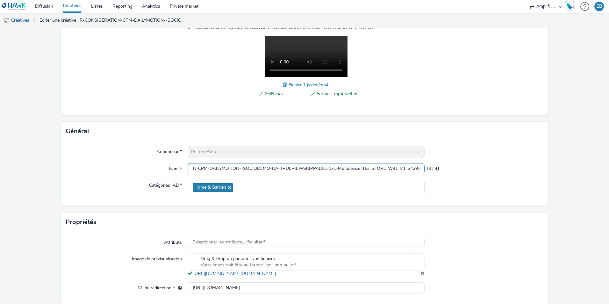
scroll to position [0, 58]
drag, startPoint x: 191, startPoint y: 167, endPoint x: 439, endPoint y: 155, distance: 248.7
click at [439, 155] on div "Annonceur * PoltroneSofa Nom * R-CONSIDERATION-CPM-DAILYMOTION--SOCIODEMO-NA-TR…" at bounding box center [304, 173] width 487 height 65
click at [43, 2] on link "Diffusion" at bounding box center [44, 6] width 28 height 13
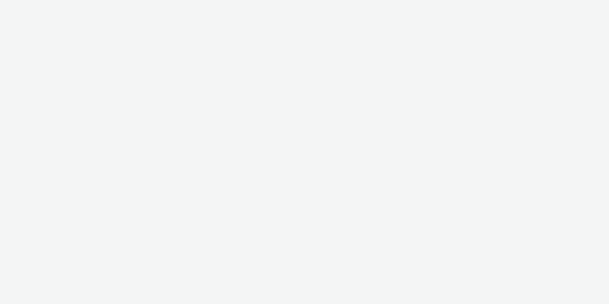
select select "d57a0b46-ef33-4938-977b-e6d07593e41f"
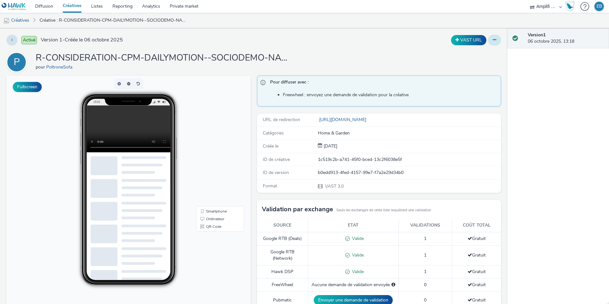
click at [488, 40] on button at bounding box center [494, 40] width 13 height 11
drag, startPoint x: 480, startPoint y: 56, endPoint x: 473, endPoint y: 59, distance: 7.0
click at [479, 57] on link "Modifier" at bounding box center [477, 53] width 48 height 13
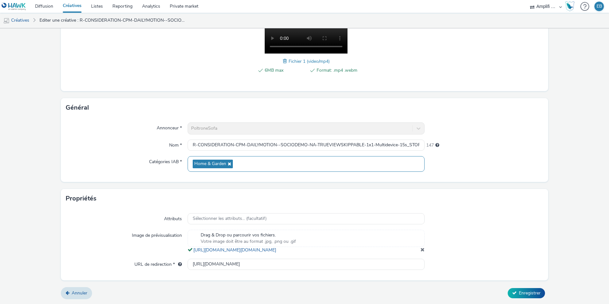
scroll to position [126, 0]
click at [208, 142] on input "R-CONSIDERATION-CPM-DAILYMOTION--SOCIODEMO-NA-TRUEVIEWSKIPPABLE-1x1-Multidevice…" at bounding box center [306, 145] width 237 height 11
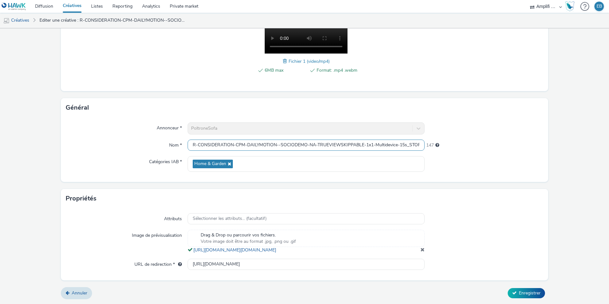
click at [205, 140] on input "R-CONSIDERATION-CPM-DAILYMOTION--SOCIODEMO-NA-TRUEVIEWSKIPPABLE-1x1-Multidevice…" at bounding box center [306, 145] width 237 height 11
drag, startPoint x: 194, startPoint y: 137, endPoint x: 417, endPoint y: 140, distance: 223.0
click at [417, 140] on input "R-CONSIDERATION-CPM-DAILYMOTION--SOCIODEMO-NA-TRUEVIEWSKIPPABLE-1x1-Multidevice…" at bounding box center [306, 145] width 237 height 11
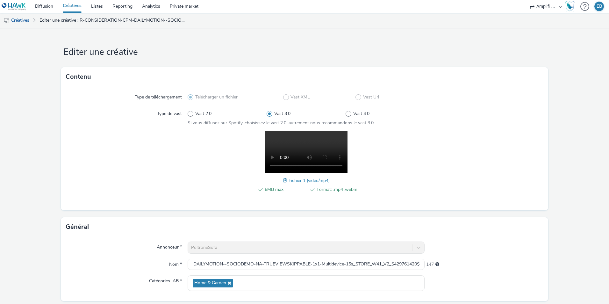
click at [28, 21] on link "Créatives" at bounding box center [16, 20] width 32 height 15
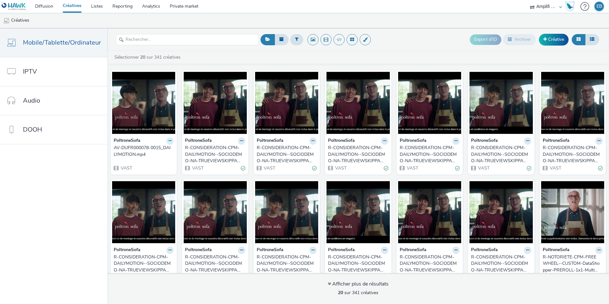
click at [169, 142] on icon at bounding box center [170, 141] width 3 height 4
click at [157, 155] on link "Modifier" at bounding box center [150, 152] width 48 height 13
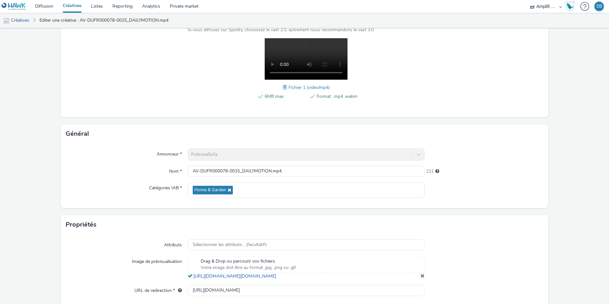
scroll to position [96, 0]
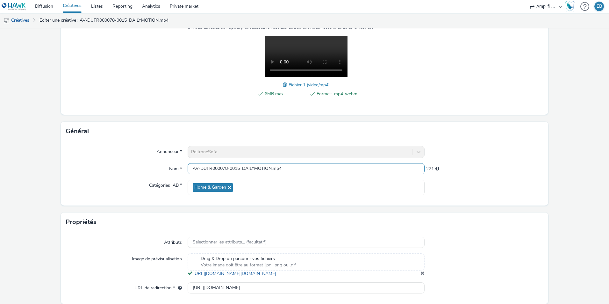
click at [210, 167] on input "AV-DUFR000078-0015_DAILYMOTION.mp4" at bounding box center [306, 168] width 237 height 11
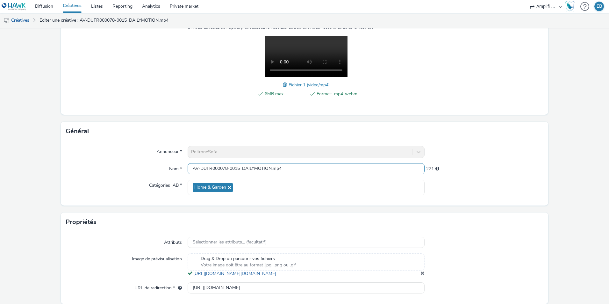
paste input "R-CONSIDERATION-CPM-DAILYMOTION--SOCIODEMO-NA-TRUEVIEWSKIPPABLE-1x1-Multidevice…"
click at [197, 167] on input "R-CONSIDERATION-CPM-DAILYMOTION--SOCIODEMO-NA-TRUEVIEWSKIPPABLE-1x1-Multidevice…" at bounding box center [306, 168] width 237 height 11
drag, startPoint x: 183, startPoint y: 166, endPoint x: 158, endPoint y: 161, distance: 26.3
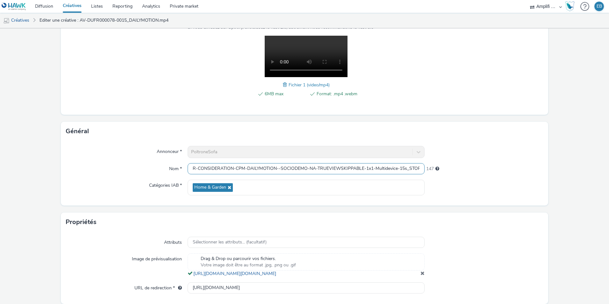
click at [158, 161] on div "Annonceur * PoltroneSofa Nom * R-CONSIDERATION-CPM-DAILYMOTION--SOCIODEMO-NA-TR…" at bounding box center [304, 173] width 487 height 65
click at [243, 168] on input "R-CONSIDERATION-CPM-DAILYMOTION--SOCIODEMO-NA-TRUEVIEWSKIPPABLE-1x1-Multidevice…" at bounding box center [306, 168] width 237 height 11
drag, startPoint x: 232, startPoint y: 169, endPoint x: 414, endPoint y: 163, distance: 182.6
click at [414, 163] on input "R-CONSIDERATION-CPM-DAILYMOTION--SOCIODEMO-NA-TRUEVIEWSKIPPABLE-1x1-Multidevice…" at bounding box center [306, 168] width 237 height 11
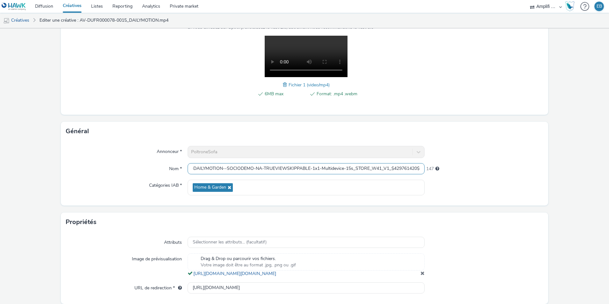
click at [379, 171] on input "R-CONSIDERATION-CPM-DAILYMOTION--SOCIODEMO-NA-TRUEVIEWSKIPPABLE-1x1-Multidevice…" at bounding box center [306, 168] width 237 height 11
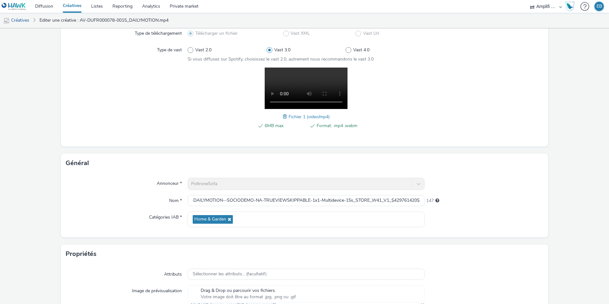
scroll to position [0, 0]
click at [433, 114] on div at bounding box center [484, 102] width 118 height 68
click at [373, 198] on input "R-CONSIDERATION-CPM-DAILYMOTION--SOCIODEMO-NA-TRUEVIEWSKIPPABLE-1x1-Multidevice…" at bounding box center [306, 200] width 237 height 11
drag, startPoint x: 407, startPoint y: 203, endPoint x: 412, endPoint y: 205, distance: 4.9
click at [412, 205] on input "R-CONSIDERATION-CPM-DAILYMOTION--SOCIODEMO-NA-TRUEVIEWSKIPPABLE-1x1-Multidevice…" at bounding box center [306, 200] width 237 height 11
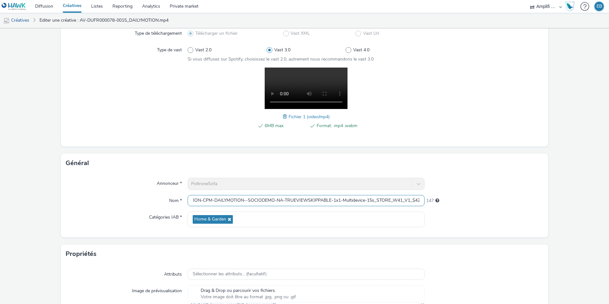
scroll to position [0, 40]
click at [380, 199] on input "R-CONSIDERATION-CPM-DAILYMOTION--SOCIODEMO-NA-TRUEVIEWSKIPPABLE-1x1-Multidevice…" at bounding box center [306, 200] width 237 height 11
click at [384, 202] on input "R-CONSIDERATION-CPM-DAILYMOTION--SOCIODEMO-NA-TRUEVIEWSKIPPABLE-1x1-Multidevice…" at bounding box center [306, 200] width 237 height 11
click at [382, 200] on input "R-CONSIDERATION-CPM-DAILYMOTION--SOCIODEMO-NA-TRUEVIEWSKIPPABLE-1x1-Multidevice…" at bounding box center [306, 200] width 237 height 11
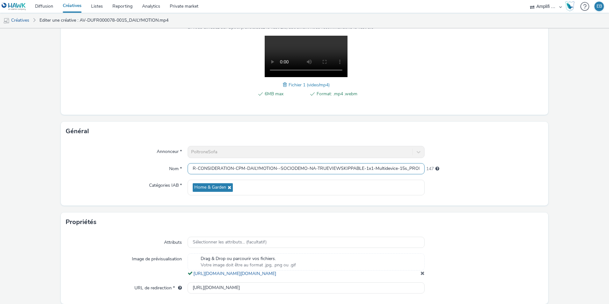
scroll to position [0, 60]
drag, startPoint x: 387, startPoint y: 169, endPoint x: 461, endPoint y: 171, distance: 74.2
click at [461, 171] on div "Nom * R-CONSIDERATION-CPM-DAILYMOTION--SOCIODEMO-NA-TRUEVIEWSKIPPABLE-1x1-Multi…" at bounding box center [304, 168] width 477 height 11
click at [413, 169] on input "R-CONSIDERATION-CPM-DAILYMOTION--SOCIODEMO-NA-TRUEVIEWSKIPPABLE-1x1-Multidevice…" at bounding box center [306, 168] width 237 height 11
drag, startPoint x: 413, startPoint y: 169, endPoint x: 395, endPoint y: 171, distance: 18.7
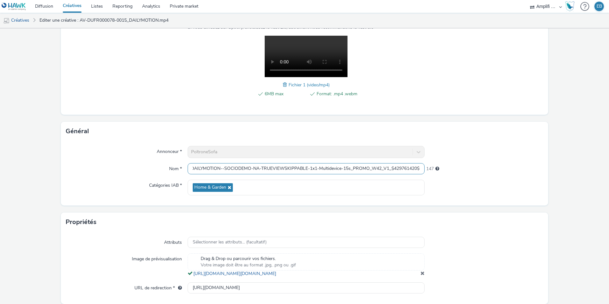
click at [395, 171] on input "R-CONSIDERATION-CPM-DAILYMOTION--SOCIODEMO-NA-TRUEVIEWSKIPPABLE-1x1-Multidevice…" at bounding box center [306, 168] width 237 height 11
drag, startPoint x: 390, startPoint y: 169, endPoint x: 413, endPoint y: 167, distance: 23.1
click at [413, 167] on input "R-CONSIDERATION-CPM-DAILYMOTION--SOCIODEMO-NA-TRUEVIEWSKIPPABLE-1x1-Multidevice…" at bounding box center [306, 168] width 237 height 11
paste input "241785725"
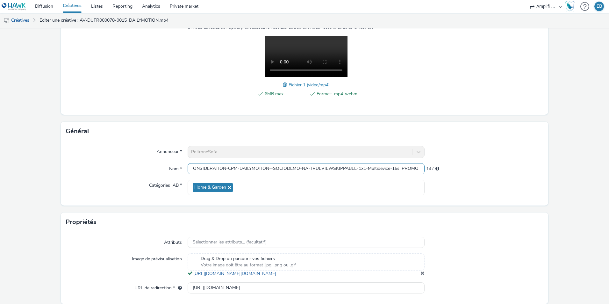
scroll to position [0, 0]
drag, startPoint x: 383, startPoint y: 166, endPoint x: 161, endPoint y: 142, distance: 222.9
click at [161, 142] on div "Annonceur * PoltroneSofa Nom * R-CONSIDERATION-CPM-DAILYMOTION--SOCIODEMO-NA-TR…" at bounding box center [304, 173] width 487 height 65
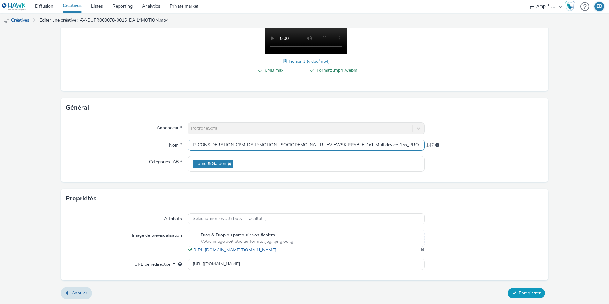
type input "R-CONSIDERATION-CPM-DAILYMOTION--SOCIODEMO-NA-TRUEVIEWSKIPPABLE-1x1-Multidevice…"
click at [522, 290] on button "Enregistrer" at bounding box center [526, 293] width 37 height 10
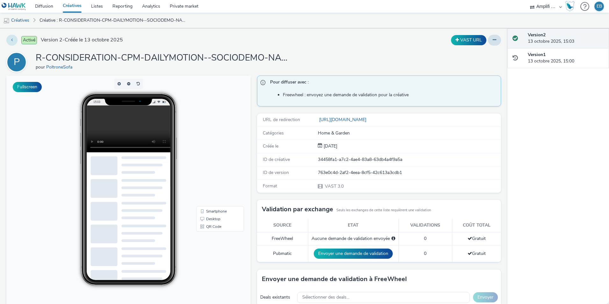
click at [15, 42] on button at bounding box center [11, 40] width 11 height 11
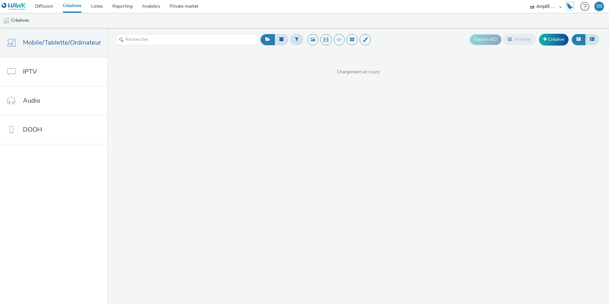
click at [281, 118] on div "Export d'ID Archiver Créative Chargement en cours" at bounding box center [358, 166] width 502 height 276
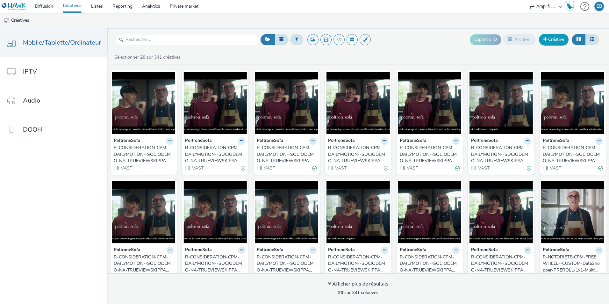
click at [552, 41] on link "Créative" at bounding box center [554, 39] width 30 height 11
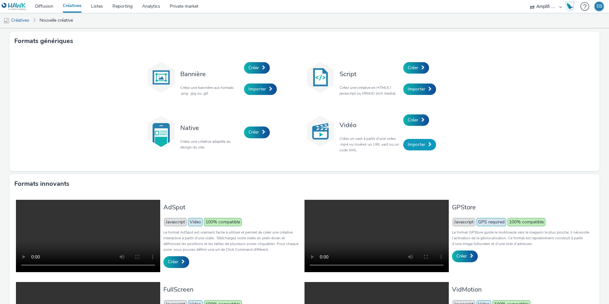
click at [428, 147] on link "Importer" at bounding box center [419, 144] width 33 height 11
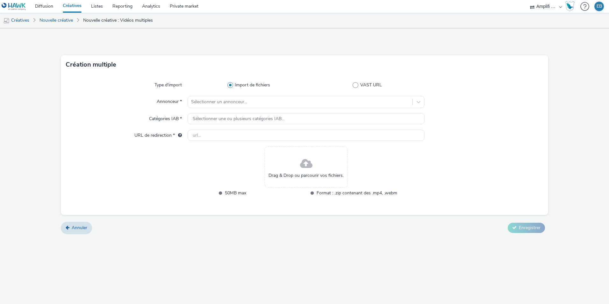
click at [291, 95] on div "Type d'import Import de fichiers VAST URL Annonceur * Sélectionner un annonceur…" at bounding box center [304, 144] width 487 height 141
click at [292, 97] on div "Sélectionner un annonceur..." at bounding box center [300, 102] width 225 height 10
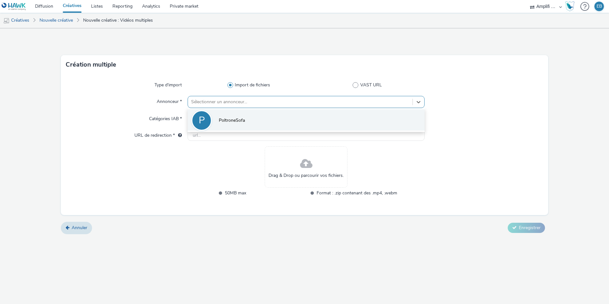
click at [281, 116] on li "P PoltroneSofa" at bounding box center [306, 119] width 237 height 21
type input "[URL][DOMAIN_NAME]"
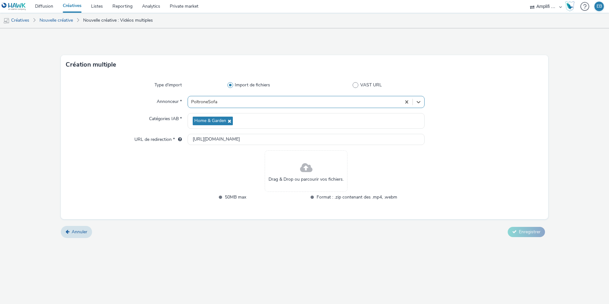
click at [268, 178] on div "Drag & Drop ou parcourir vos fichiers." at bounding box center [306, 170] width 83 height 41
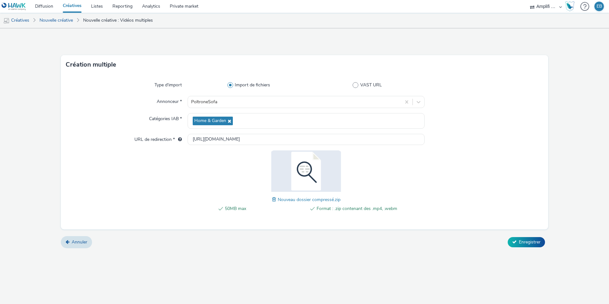
click at [272, 200] on span at bounding box center [275, 199] width 6 height 7
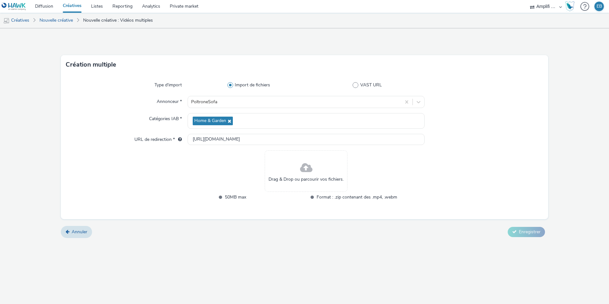
click at [279, 181] on span "Drag & Drop ou parcourir vos fichiers." at bounding box center [306, 179] width 75 height 6
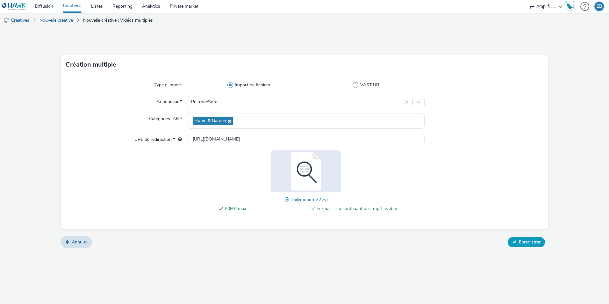
click at [525, 239] on span "Enregistrer" at bounding box center [530, 242] width 22 height 6
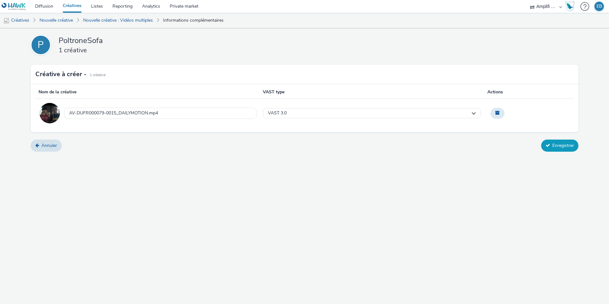
click at [575, 145] on button "Enregistrer" at bounding box center [559, 146] width 37 height 12
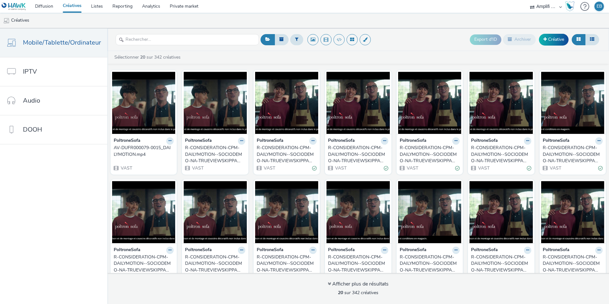
click at [230, 150] on div "R-CONSIDERATION-CPM-DAILYMOTION--SOCIODEMO-NA-TRUEVIEWSKIPPABLE-1x1-Multidevice…" at bounding box center [213, 154] width 57 height 19
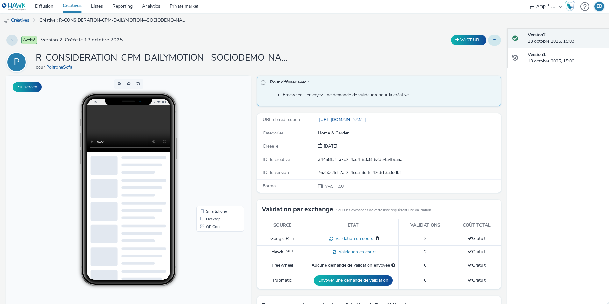
click at [488, 39] on button at bounding box center [494, 40] width 13 height 11
click at [478, 56] on link "Modifier" at bounding box center [477, 53] width 48 height 13
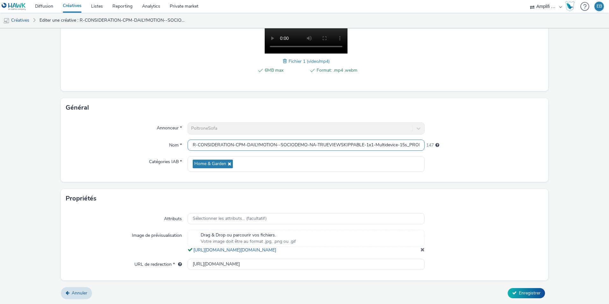
scroll to position [0, 60]
drag, startPoint x: 372, startPoint y: 135, endPoint x: 445, endPoint y: 139, distance: 73.3
click at [445, 140] on div "Nom * R-CONSIDERATION-CPM-DAILYMOTION--SOCIODEMO-NA-TRUEVIEWSKIPPABLE-1x1-Multi…" at bounding box center [304, 145] width 477 height 11
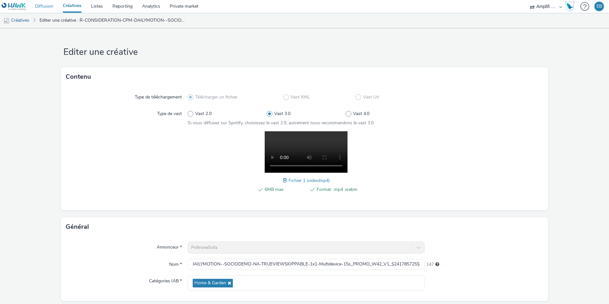
click at [38, 10] on link "Diffusion" at bounding box center [44, 6] width 28 height 13
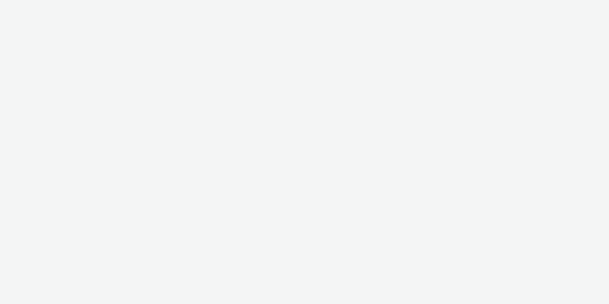
select select "d57a0b46-ef33-4938-977b-e6d07593e41f"
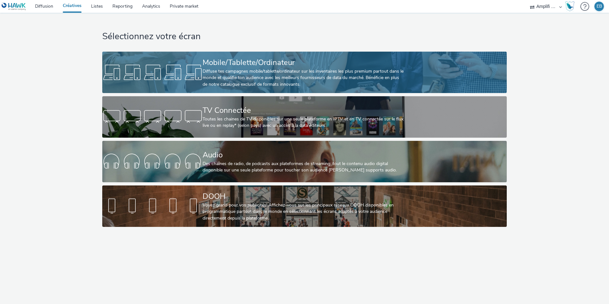
click at [197, 77] on div at bounding box center [152, 72] width 100 height 20
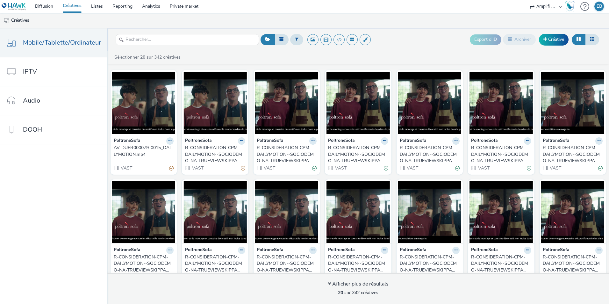
click at [150, 146] on div "AV-DUFR000079-0015_DAILYMOTION.mp4" at bounding box center [142, 151] width 57 height 13
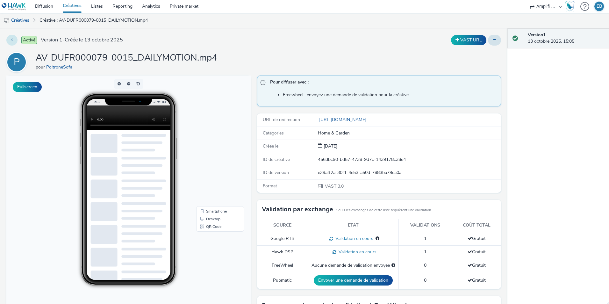
click at [13, 41] on button at bounding box center [11, 40] width 11 height 11
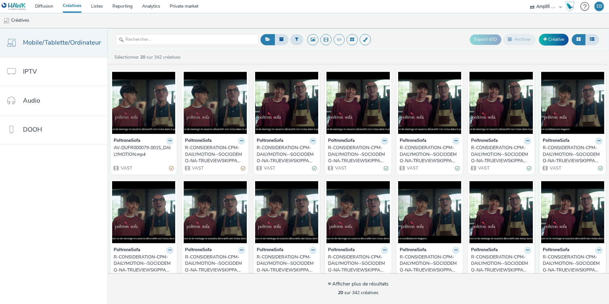
click at [229, 155] on div "R-CONSIDERATION-CPM-DAILYMOTION--SOCIODEMO-NA-TRUEVIEWSKIPPABLE-1x1-Multidevice…" at bounding box center [213, 154] width 57 height 19
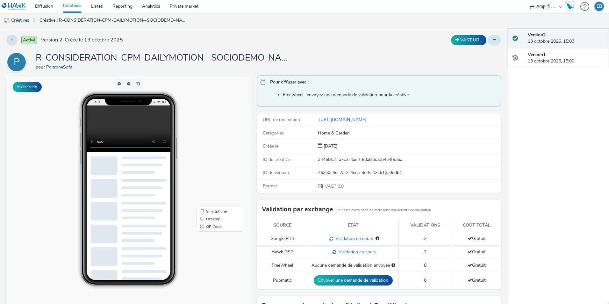
click at [493, 43] on button at bounding box center [494, 40] width 13 height 11
click at [459, 49] on link "Modifier" at bounding box center [477, 53] width 48 height 13
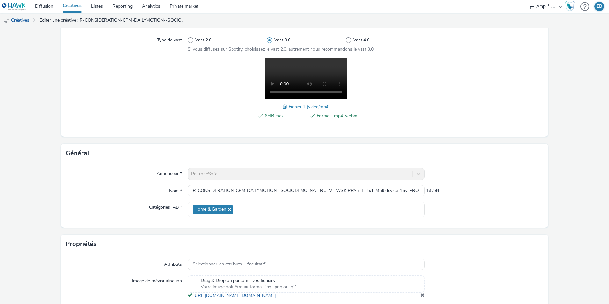
scroll to position [126, 0]
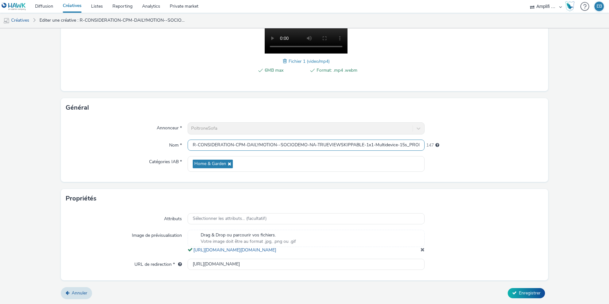
click at [226, 144] on input "R-CONSIDERATION-CPM-DAILYMOTION--SOCIODEMO-NA-TRUEVIEWSKIPPABLE-1x1-Multidevice…" at bounding box center [306, 145] width 237 height 11
click at [295, 143] on input "R-CONSIDERATION-CPM-DAILYMOTION--SOCIODEMO-NA-TRUEVIEWSKIPPABLE-1x1-Multidevice…" at bounding box center [306, 145] width 237 height 11
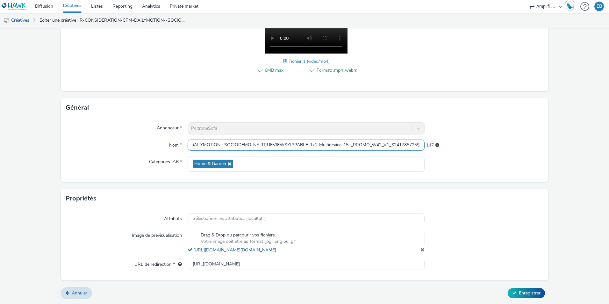
drag, startPoint x: 336, startPoint y: 139, endPoint x: 421, endPoint y: 142, distance: 85.4
click at [421, 142] on div "Nom * R-CONSIDERATION-CPM-DAILYMOTION--SOCIODEMO-NA-TRUEVIEWSKIPPABLE-1x1-Multi…" at bounding box center [304, 145] width 477 height 11
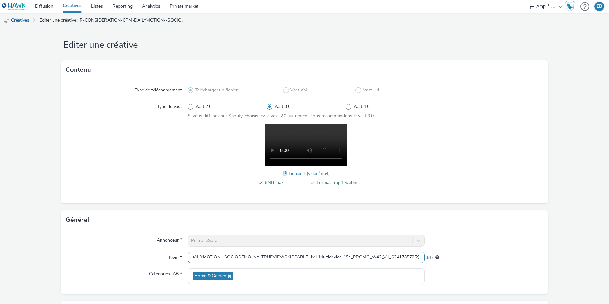
scroll to position [0, 0]
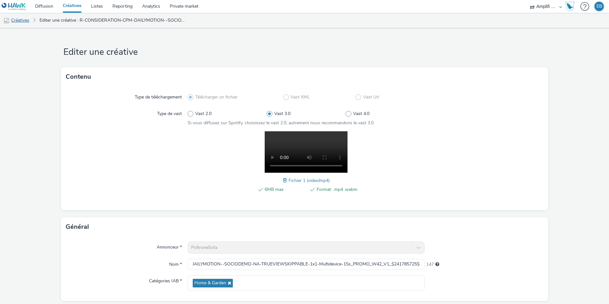
click at [27, 20] on link "Créatives" at bounding box center [16, 20] width 32 height 15
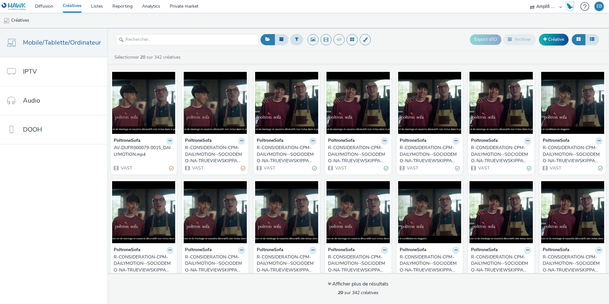
click at [169, 141] on icon at bounding box center [170, 141] width 3 height 4
click at [169, 147] on link "Modifier" at bounding box center [150, 152] width 48 height 13
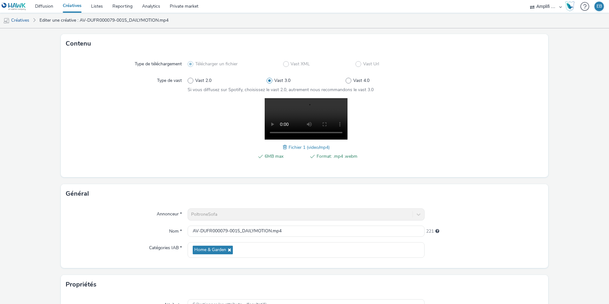
scroll to position [64, 0]
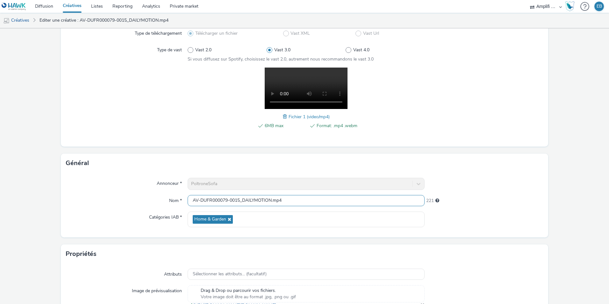
click at [212, 200] on input "AV-DUFR000079-0015_DAILYMOTION.mp4" at bounding box center [306, 200] width 237 height 11
paste input "R-CONSIDERATION-CPM-DAILYMOTION--SOCIODEMO-NA-TRUEVIEWSKIPPABLE-1x1-Multidevice…"
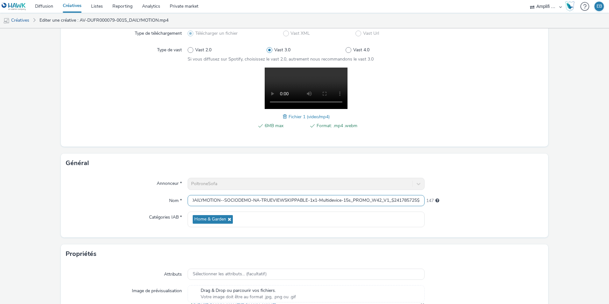
click at [384, 202] on input "R-CONSIDERATION-CPM-DAILYMOTION--SOCIODEMO-NA-TRUEVIEWSKIPPABLE-1x1-Multidevice…" at bounding box center [306, 200] width 237 height 11
drag, startPoint x: 371, startPoint y: 200, endPoint x: 424, endPoint y: 197, distance: 52.3
click at [424, 197] on div "Nom * R-CONSIDERATION-CPM-DAILYMOTION--SOCIODEMO-NA-TRUEVIEWSKIPPABLE-1x1-Multi…" at bounding box center [304, 200] width 477 height 11
drag, startPoint x: 386, startPoint y: 197, endPoint x: 467, endPoint y: 198, distance: 80.9
click at [467, 198] on div "Nom * R-CONSIDERATION-CPM-DAILYMOTION--SOCIODEMO-NA-TRUEVIEWSKIPPABLE-1x1-Multi…" at bounding box center [304, 200] width 477 height 11
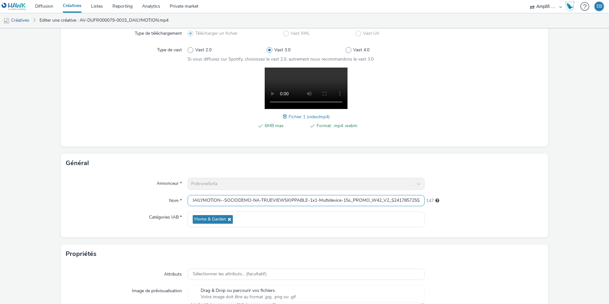
click at [409, 199] on input "R-CONSIDERATION-CPM-DAILYMOTION--SOCIODEMO-NA-TRUEVIEWSKIPPABLE-1x1-Multidevice…" at bounding box center [306, 200] width 237 height 11
click at [410, 199] on input "R-CONSIDERATION-CPM-DAILYMOTION--SOCIODEMO-NA-TRUEVIEWSKIPPABLE-1x1-Multidevice…" at bounding box center [306, 200] width 237 height 11
paste input "2430583"
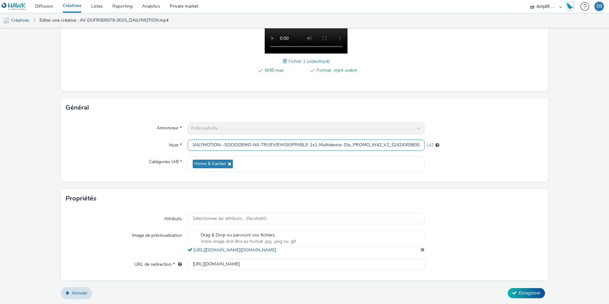
scroll to position [126, 0]
type input "R-CONSIDERATION-CPM-DAILYMOTION--SOCIODEMO-NA-TRUEVIEWSKIPPABLE-1x1-Multidevice…"
click at [520, 292] on span "Enregistrer" at bounding box center [530, 293] width 22 height 6
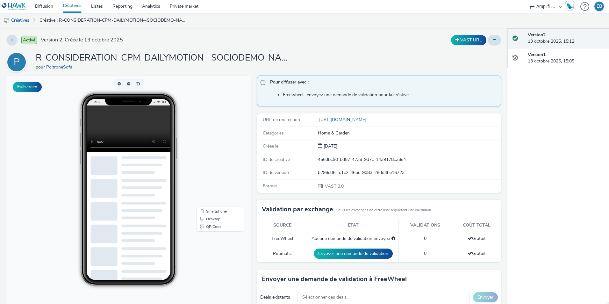
click at [178, 61] on h1 "R-CONSIDERATION-CPM-DAILYMOTION--SOCIODEMO-NA-TRUEVIEWSKIPPABLE-1x1-Multidevice…" at bounding box center [163, 58] width 255 height 12
click at [16, 40] on button at bounding box center [11, 40] width 11 height 11
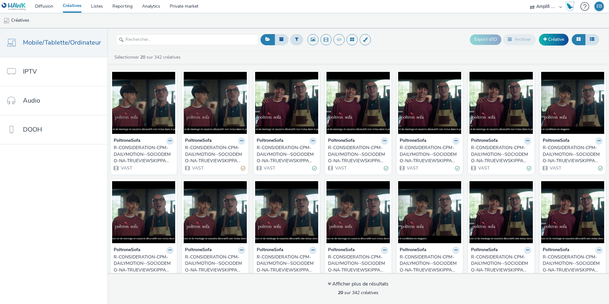
click at [346, 147] on div "R-CONSIDERATION-CPM-DAILYMOTION--SOCIODEMO-NA-TRUEVIEWSKIPPABLE-1x1-Multidevice…" at bounding box center [356, 154] width 57 height 19
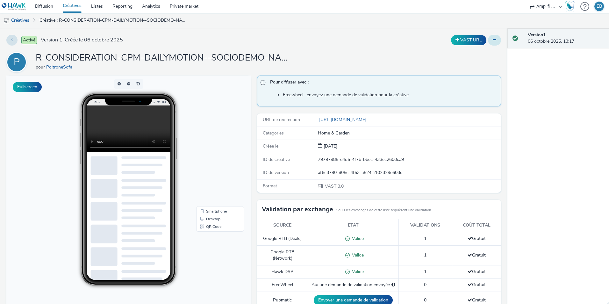
click at [493, 38] on icon at bounding box center [495, 40] width 4 height 4
click at [485, 48] on link "Modifier" at bounding box center [477, 53] width 48 height 13
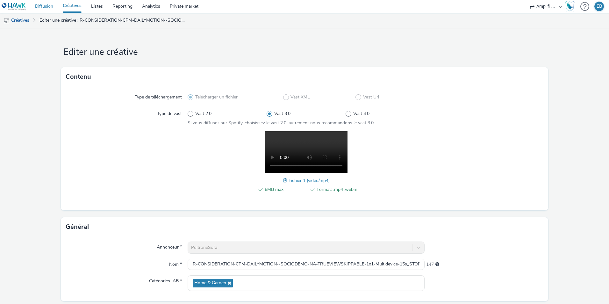
click at [39, 10] on link "Diffusion" at bounding box center [44, 6] width 28 height 13
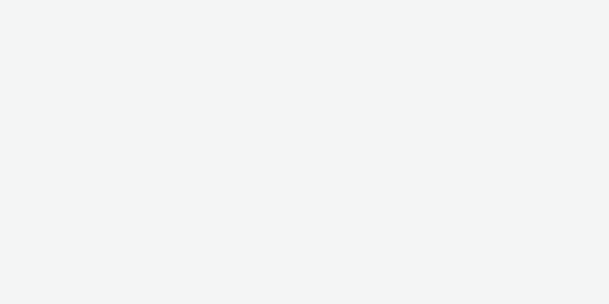
select select "d57a0b46-ef33-4938-977b-e6d07593e41f"
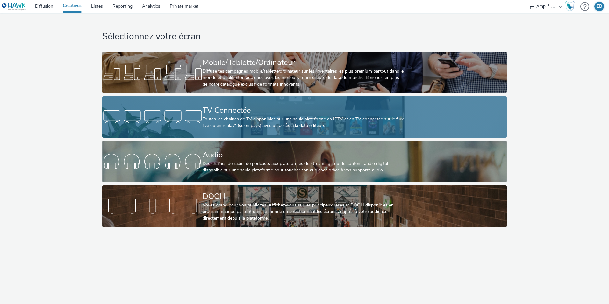
click at [220, 115] on div "TV Connectée" at bounding box center [303, 110] width 201 height 11
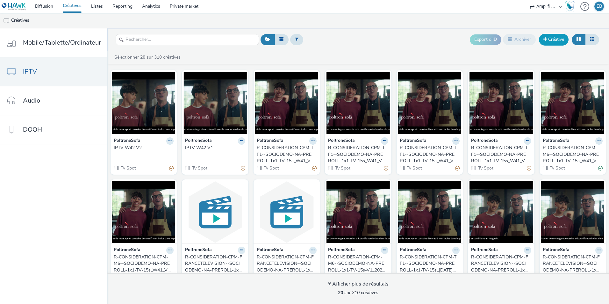
click at [564, 39] on link "Créative" at bounding box center [554, 39] width 30 height 11
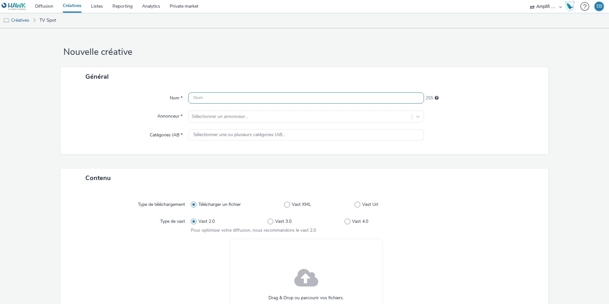
click at [194, 104] on input "text" at bounding box center [306, 97] width 236 height 11
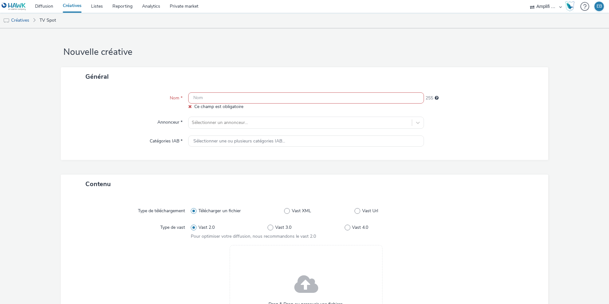
click at [218, 92] on div "Nom * Ce champ est obligatoire 255 Annonceur * Sélectionner un annonceur... Cat…" at bounding box center [304, 123] width 487 height 74
click at [222, 103] on input "text" at bounding box center [306, 97] width 236 height 11
paste input "R-CONSIDERATION-CPM-FRANCETELEVISION--SOCIODEMO-NA-PREROLL-1x1-TV-15s_V1_$42977…"
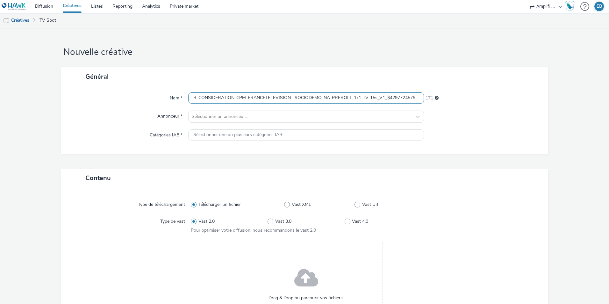
type input "R-CONSIDERATION-CPM-FRANCETELEVISION--SOCIODEMO-NA-PREROLL-1x1-TV-15s_V1_$42977…"
click at [226, 117] on div at bounding box center [300, 117] width 217 height 8
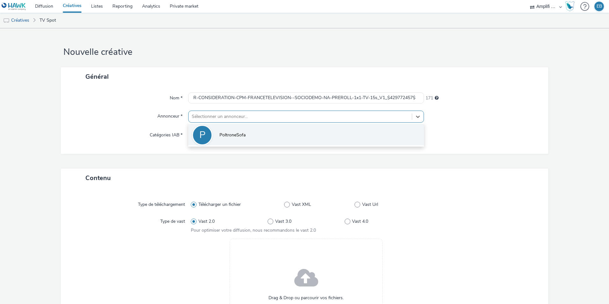
click at [222, 129] on li "P PoltroneSofa" at bounding box center [306, 134] width 236 height 21
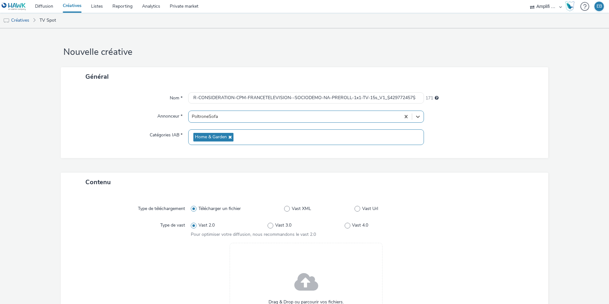
click at [221, 139] on span "Home & Garden" at bounding box center [211, 136] width 32 height 5
click at [284, 97] on input "R-CONSIDERATION-CPM-FRANCETELEVISION--SOCIODEMO-NA-PREROLL-1x1-TV-15s_V1_$42977…" at bounding box center [306, 97] width 236 height 11
click at [300, 94] on input "R-CONSIDERATION-CPM-FRANCETELEVISION--SOCIODEMO-NA-PREROLL-1x1-TV-15s_V1_$42977…" at bounding box center [306, 97] width 236 height 11
drag, startPoint x: 404, startPoint y: 93, endPoint x: 489, endPoint y: 93, distance: 84.4
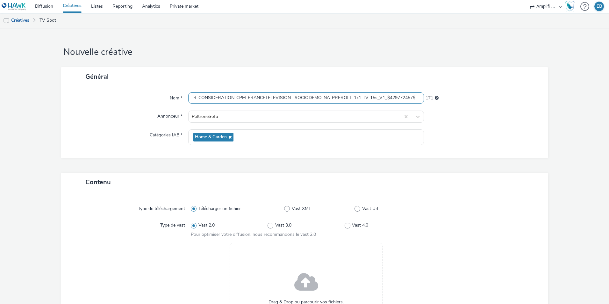
click at [489, 93] on div "Nom * R-CONSIDERATION-CPM-FRANCETELEVISION--SOCIODEMO-NA-PREROLL-1x1-TV-15s_V1_…" at bounding box center [304, 97] width 475 height 11
click at [289, 99] on input "R-CONSIDERATION-CPM-FRANCETELEVISION--SOCIODEMO-NA-PREROLL-1x1-TV-15s_V1_$42977…" at bounding box center [306, 97] width 236 height 11
click at [357, 213] on div "Télécharger un fichier Vast XML Vast Url" at bounding box center [306, 208] width 231 height 11
click at [358, 212] on label "Vast Url" at bounding box center [388, 208] width 67 height 6
click at [358, 211] on input "Vast Url" at bounding box center [357, 209] width 4 height 4
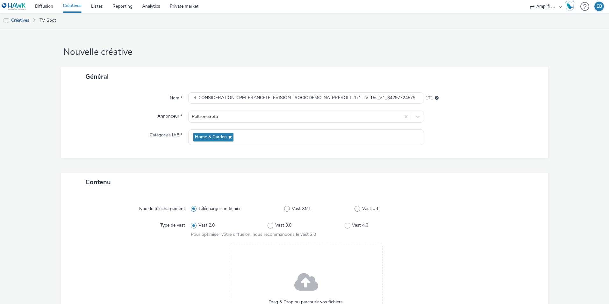
radio input "false"
radio input "true"
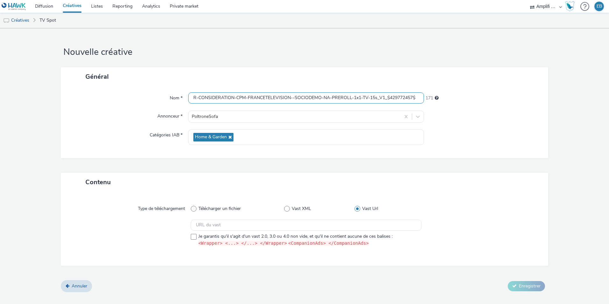
click at [395, 98] on input "R-CONSIDERATION-CPM-FRANCETELEVISION--SOCIODEMO-NA-PREROLL-1x1-TV-15s_V1_$42977…" at bounding box center [306, 97] width 236 height 11
paste input "241785734"
drag, startPoint x: 364, startPoint y: 97, endPoint x: 187, endPoint y: 83, distance: 177.6
click at [187, 83] on div "Général Nom * R-CONSIDERATION-CPM-FRANCETELEVISION--SOCIODEMO-NA-PREROLL-1x1-TV…" at bounding box center [304, 112] width 487 height 91
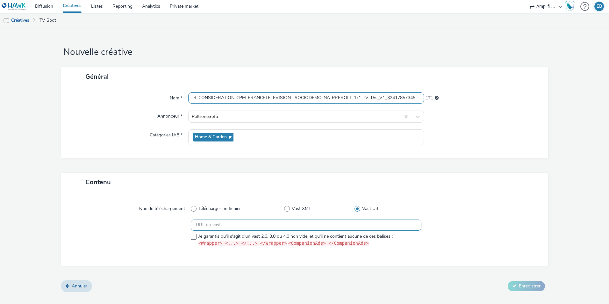
type input "R-CONSIDERATION-CPM-FRANCETELEVISION--SOCIODEMO-NA-PREROLL-1x1-TV-15s_V1_$24178…"
click at [308, 228] on input "text" at bounding box center [306, 224] width 231 height 11
click at [234, 224] on input "text" at bounding box center [306, 224] width 231 height 11
paste input "https://videos-pub.ftv-publicite.fr/media/creations/69900/51723/dan_poltrone_v1…"
type input "https://videos-pub.ftv-publicite.fr/media/creations/69900/51723/dan_poltrone_v1…"
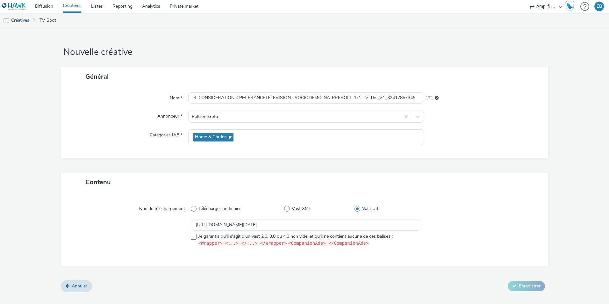
click at [230, 233] on div "https://videos-pub.ftv-publicite.fr/media/creations/69900/51723/dan_poltrone_v1…" at bounding box center [306, 232] width 231 height 27
click at [230, 235] on span "Je garantis qu'il s'agit d'un vast 2.0, 3.0 ou 4.0 non vide, et qu'il ne contie…" at bounding box center [295, 239] width 194 height 13
checkbox input "true"
click at [533, 292] on form "Nouvelle créative Général Nom * R-CONSIDERATION-CPM-FRANCETELEVISION--SOCIODEMO…" at bounding box center [304, 162] width 609 height 269
click at [533, 290] on button "Enregistrer" at bounding box center [526, 286] width 37 height 10
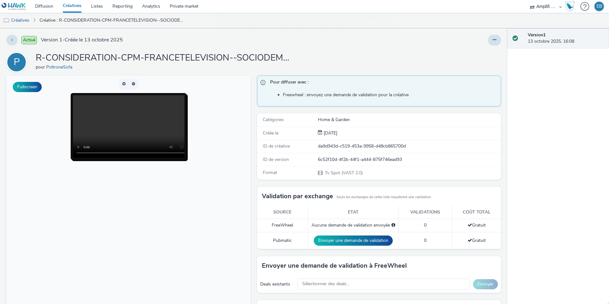
click at [492, 48] on div "Activé Version 1 - Créée le 13 octobre 2025 P R-CONSIDERATION-CPM-FRANCETELEVIS…" at bounding box center [253, 166] width 507 height 276
click at [490, 44] on button at bounding box center [494, 40] width 13 height 11
click at [486, 54] on link "Modifier" at bounding box center [477, 53] width 48 height 13
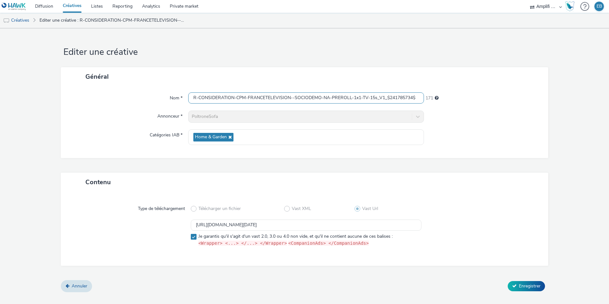
drag, startPoint x: 362, startPoint y: 104, endPoint x: 439, endPoint y: 113, distance: 77.7
click at [439, 113] on div "Nom * R-CONSIDERATION-CPM-FRANCETELEVISION--SOCIODEMO-NA-PREROLL-1x1-TV-15s_V1_…" at bounding box center [304, 122] width 487 height 72
click at [519, 117] on div at bounding box center [483, 117] width 118 height 12
click at [499, 302] on div "Editer une créative Général Nom * R-CONSIDERATION-CPM-FRANCETELEVISION--SOCIODE…" at bounding box center [304, 166] width 609 height 276
click at [526, 289] on button "Enregistrer" at bounding box center [526, 286] width 37 height 10
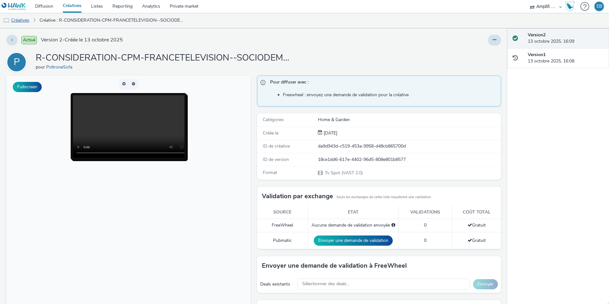
click at [29, 22] on link "Créatives" at bounding box center [16, 20] width 32 height 15
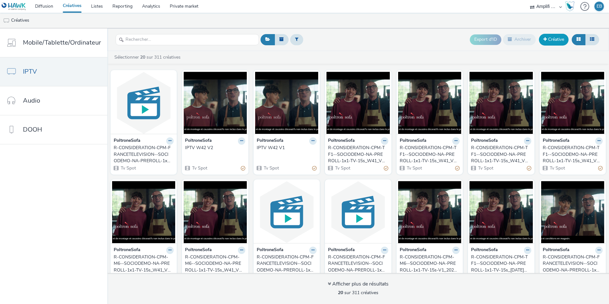
click at [555, 36] on link "Créative" at bounding box center [554, 39] width 30 height 11
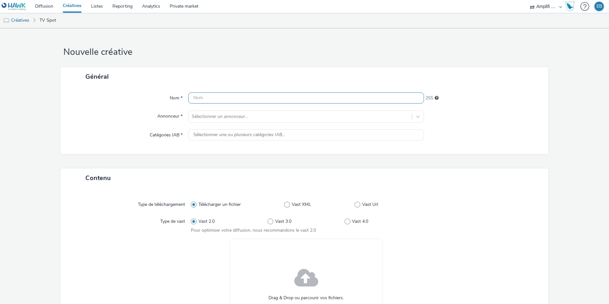
click at [258, 96] on input "text" at bounding box center [306, 97] width 236 height 11
click at [24, 22] on link "Créatives" at bounding box center [16, 20] width 32 height 15
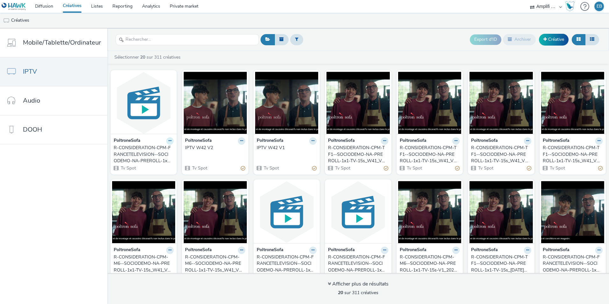
click at [166, 141] on button at bounding box center [169, 140] width 7 height 7
click at [161, 149] on link "Modifier" at bounding box center [150, 152] width 48 height 13
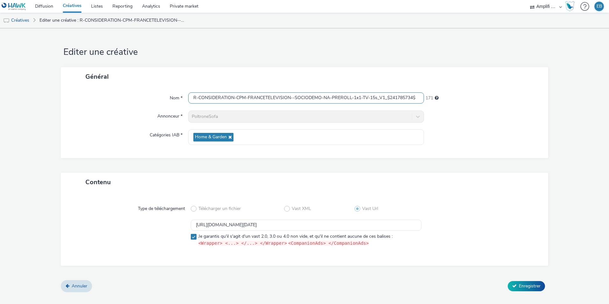
click at [203, 96] on input "R-CONSIDERATION-CPM-FRANCETELEVISION--SOCIODEMO-NA-PREROLL-1x1-TV-15s_V1_$24178…" at bounding box center [306, 97] width 236 height 11
click at [26, 18] on link "Créatives" at bounding box center [16, 20] width 32 height 15
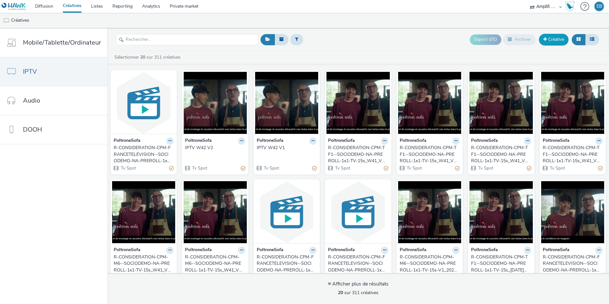
click at [546, 38] on span at bounding box center [545, 39] width 4 height 4
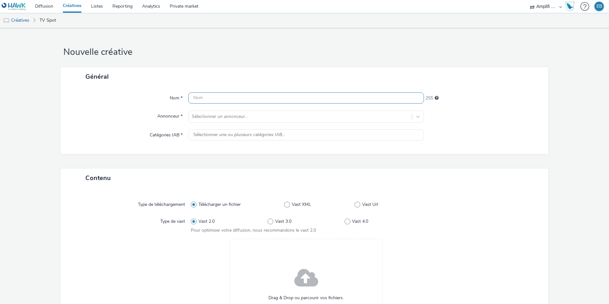
click at [210, 95] on input "text" at bounding box center [306, 97] width 236 height 11
paste input "R-CONSIDERATION-CPM-FRANCETELEVISION--SOCIODEMO-NA-PREROLL-1x1-TV-15s_V1_$24178…"
click at [383, 99] on input "R-CONSIDERATION-CPM-FRANCETELEVISION--SOCIODEMO-NA-PREROLL-1x1-TV-15s_V1_$24178…" at bounding box center [306, 97] width 236 height 11
click at [389, 97] on input "R-CONSIDERATION-CPM-FRANCETELEVISION--SOCIODEMO-NA-PREROLL-1x1-TV-15s_V2_$24178…" at bounding box center [306, 97] width 236 height 11
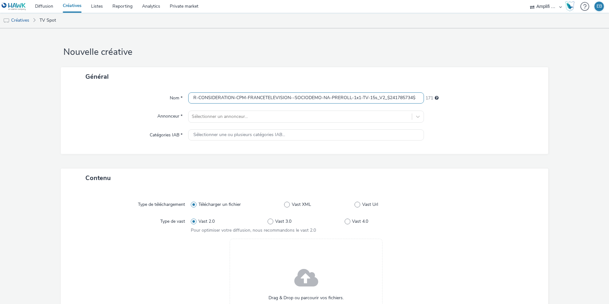
paste input "3009798"
drag, startPoint x: 316, startPoint y: 97, endPoint x: 453, endPoint y: 97, distance: 137.6
click at [453, 97] on div "Nom * R-CONSIDERATION-CPM-FRANCETELEVISION--SOCIODEMO-NA-PREROLL-1x1-TV-15s_V2_…" at bounding box center [304, 97] width 475 height 11
type input "R-CONSIDERATION-CPM-FRANCETELEVISION--SOCIODEMO-NA-PREROLL-1x1-TV-15s_V2_$24300…"
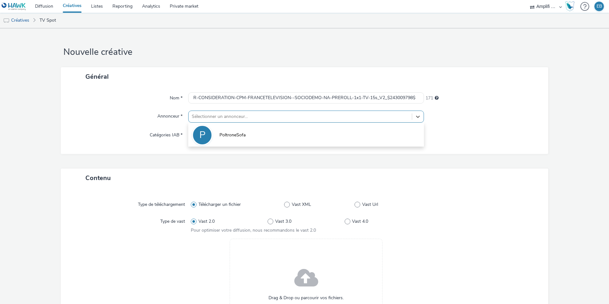
drag, startPoint x: 281, startPoint y: 113, endPoint x: 269, endPoint y: 120, distance: 13.4
click at [280, 113] on div at bounding box center [300, 117] width 217 height 8
click at [261, 129] on li "P PoltroneSofa" at bounding box center [306, 134] width 236 height 21
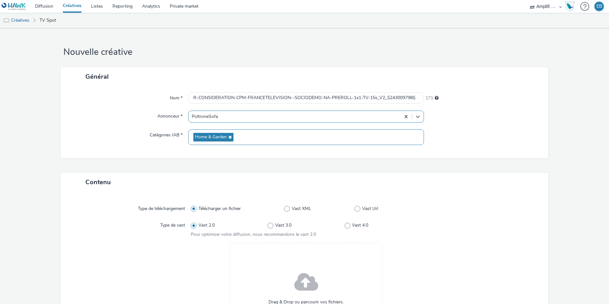
click at [250, 134] on div "Home & Garden" at bounding box center [306, 137] width 236 height 16
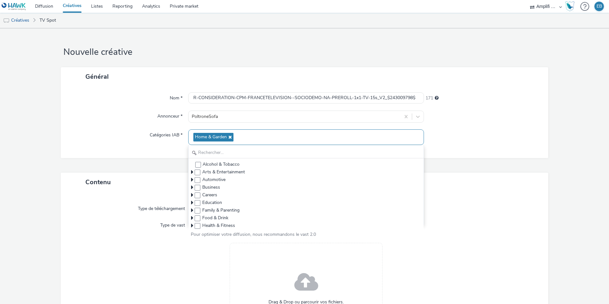
click at [250, 134] on div "Home & Garden" at bounding box center [306, 137] width 236 height 16
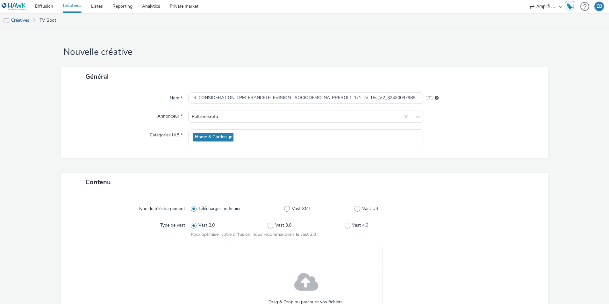
click at [362, 212] on div "Télécharger un fichier Vast XML Vast Url" at bounding box center [306, 208] width 231 height 11
click at [364, 210] on span "Vast Url" at bounding box center [370, 208] width 16 height 6
click at [359, 210] on input "Vast Url" at bounding box center [357, 209] width 4 height 4
radio input "false"
radio input "true"
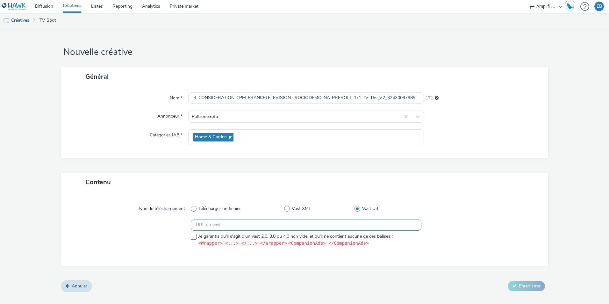
click at [327, 223] on input "text" at bounding box center [306, 224] width 231 height 11
paste input "https://videos-pub.ftv-publicite.fr/media/creations/69900/51725/dan_poltrone_v2…"
type input "https://videos-pub.ftv-publicite.fr/media/creations/69900/51725/dan_poltrone_v2…"
click at [325, 233] on span "Je garantis qu'il s'agit d'un vast 2.0, 3.0 ou 4.0 non vide, et qu'il ne contie…" at bounding box center [295, 239] width 194 height 13
checkbox input "true"
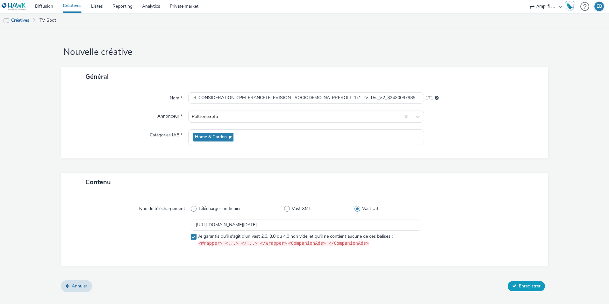
click at [528, 286] on span "Enregistrer" at bounding box center [530, 286] width 22 height 6
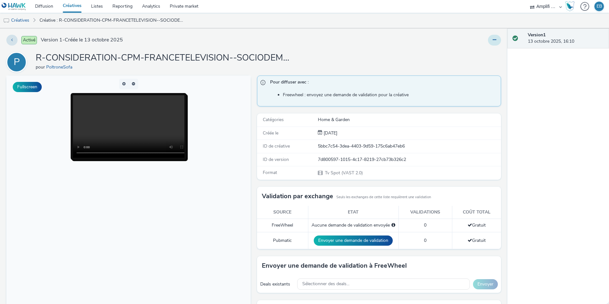
click at [492, 41] on button at bounding box center [494, 40] width 13 height 11
click at [489, 54] on link "Modifier" at bounding box center [477, 53] width 48 height 13
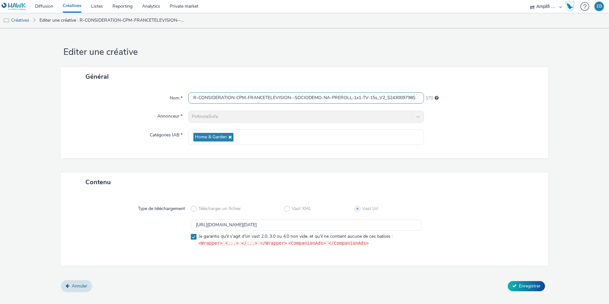
drag, startPoint x: 325, startPoint y: 100, endPoint x: 458, endPoint y: 100, distance: 133.5
click at [458, 100] on div "Nom * R-CONSIDERATION-CPM-FRANCETELEVISION--SOCIODEMO-NA-PREROLL-1x1-TV-15s_V2_…" at bounding box center [304, 97] width 475 height 11
click at [532, 281] on button "Enregistrer" at bounding box center [526, 286] width 37 height 10
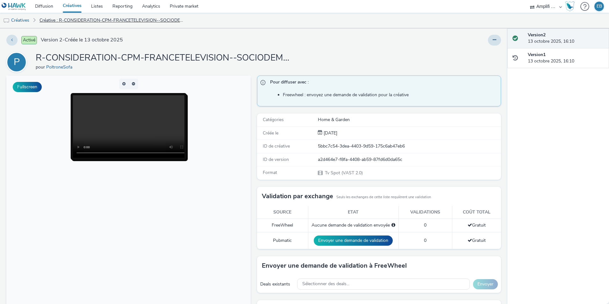
click at [45, 13] on link "Créative : R-CONSIDERATION-CPM-FRANCETELEVISION--SOCIODEMO-NA-PREROLL-1x1-TV-15…" at bounding box center [112, 20] width 152 height 15
click at [47, 6] on link "Diffusion" at bounding box center [44, 6] width 28 height 13
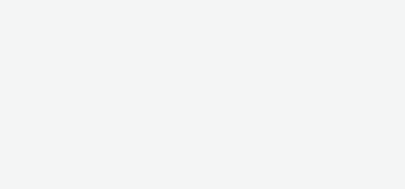
select select "d57a0b46-ef33-4938-977b-e6d07593e41f"
